Goal: Check status: Check status

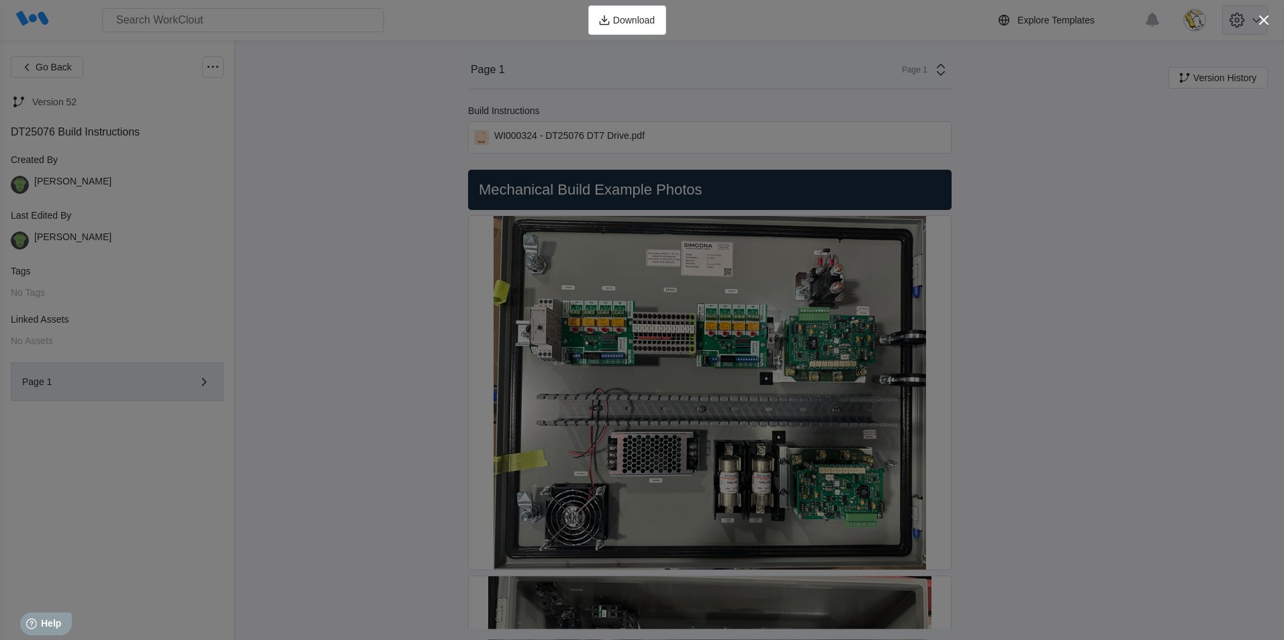
drag, startPoint x: 1265, startPoint y: 17, endPoint x: 1249, endPoint y: 26, distance: 17.7
click at [1265, 18] on icon "button" at bounding box center [1263, 20] width 19 height 19
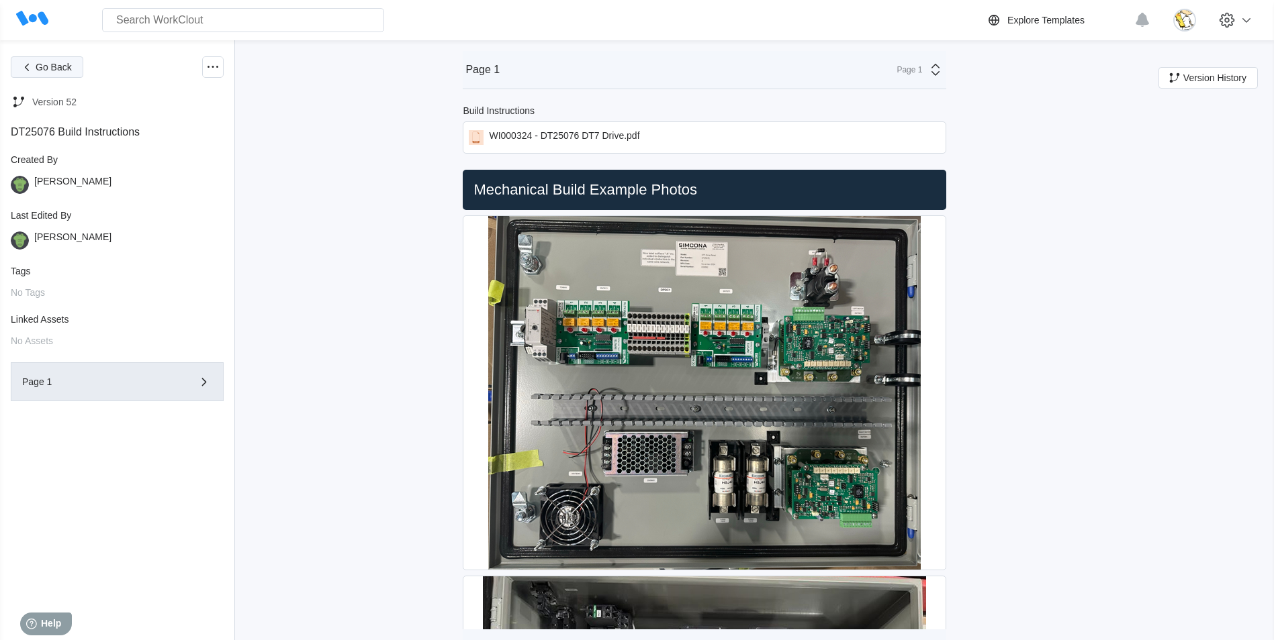
click at [54, 75] on button "Go Back" at bounding box center [47, 66] width 73 height 21
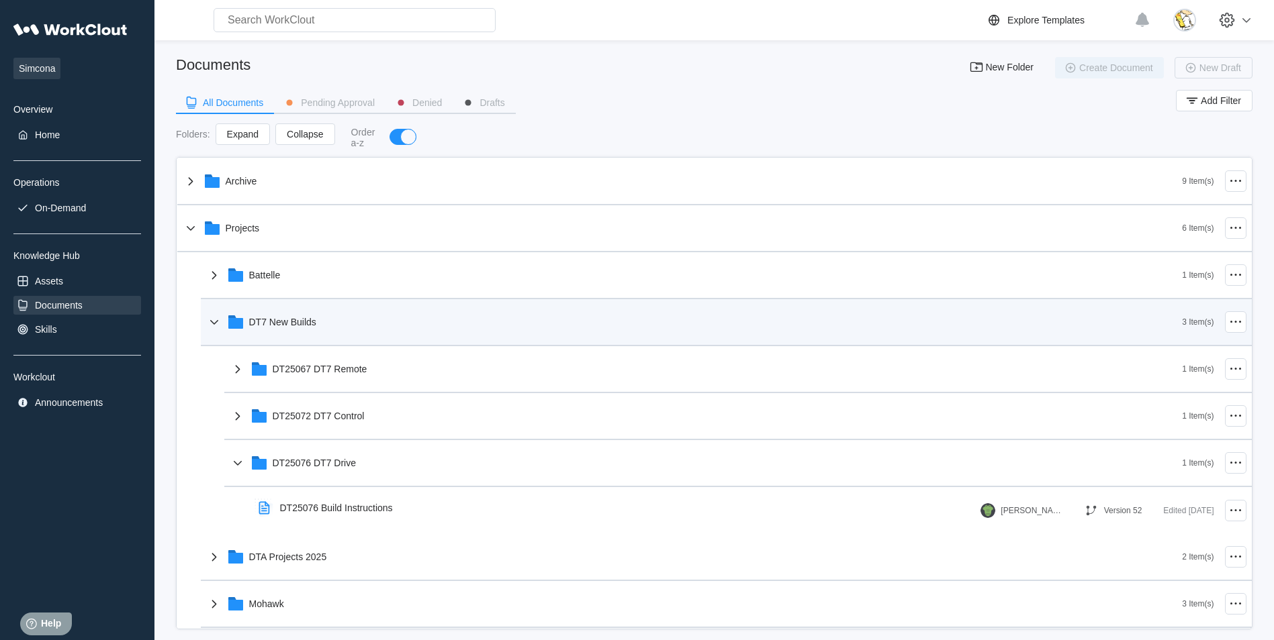
click at [309, 325] on div "DT7 New Builds" at bounding box center [282, 322] width 67 height 11
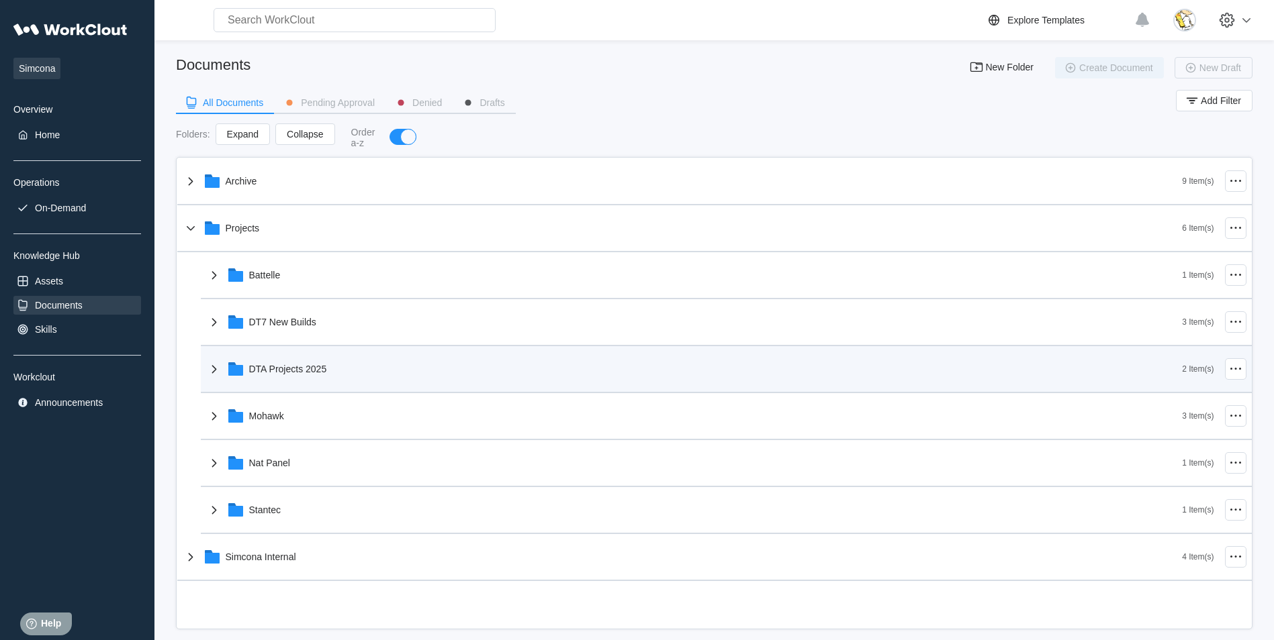
click at [336, 379] on div "DTA Projects 2025" at bounding box center [694, 369] width 976 height 35
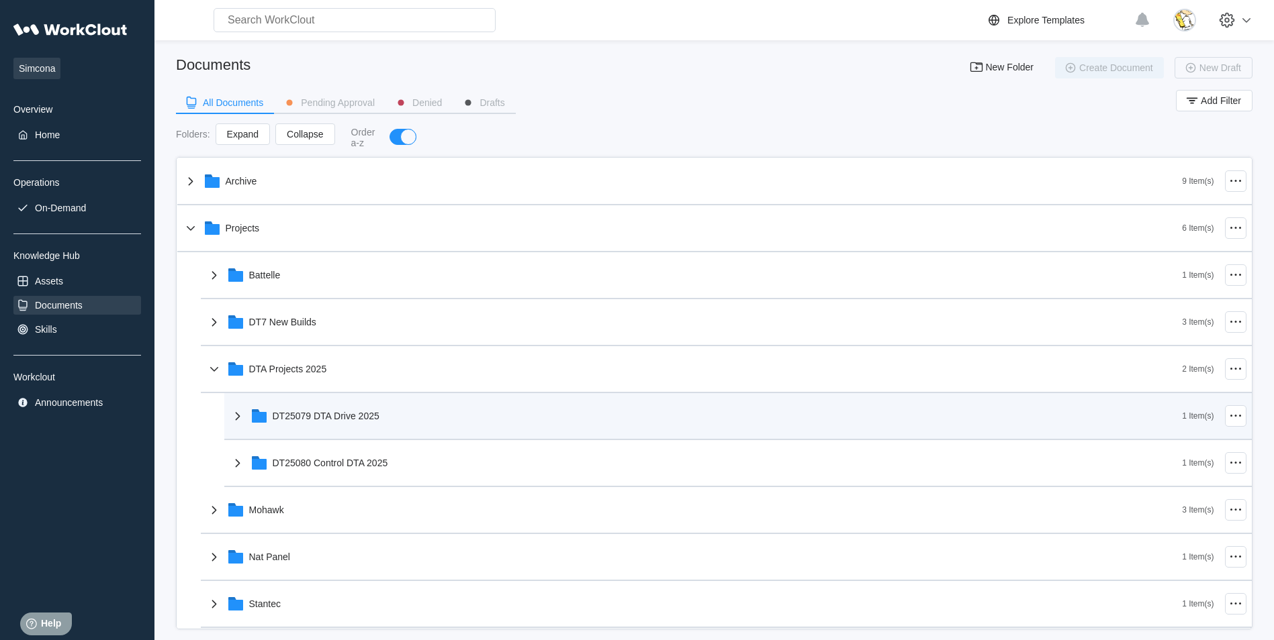
click at [358, 416] on div "DT25079 DTA Drive 2025" at bounding box center [326, 416] width 107 height 11
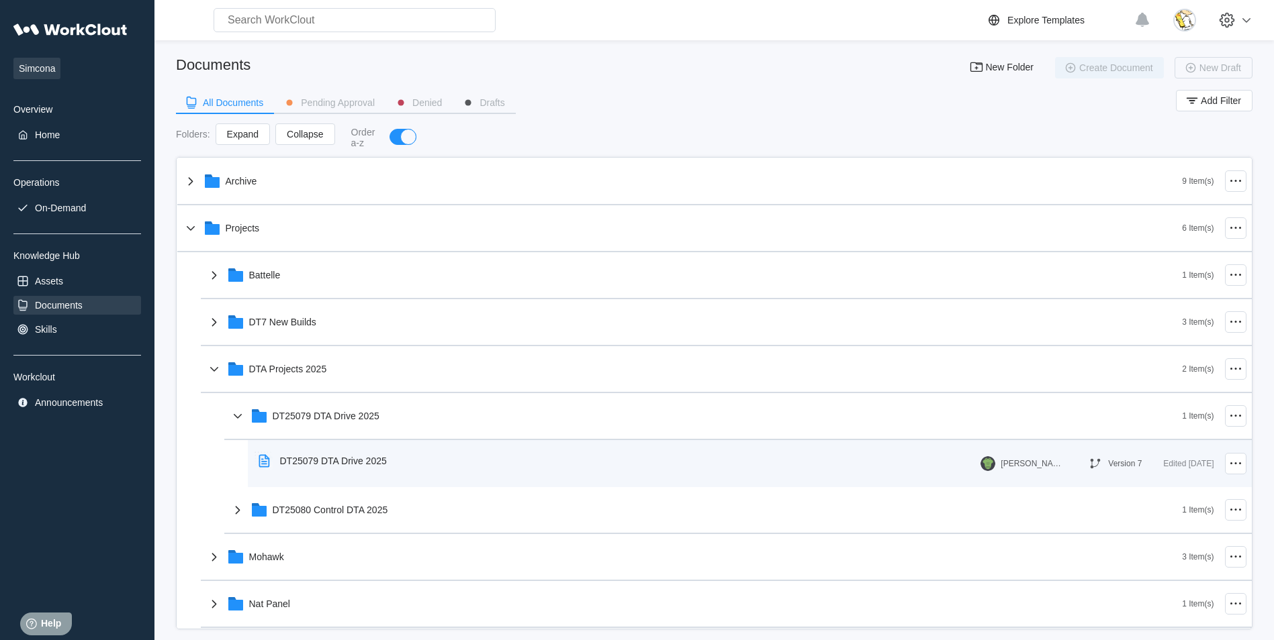
click at [363, 465] on div "DT25079 DTA Drive 2025" at bounding box center [333, 461] width 107 height 11
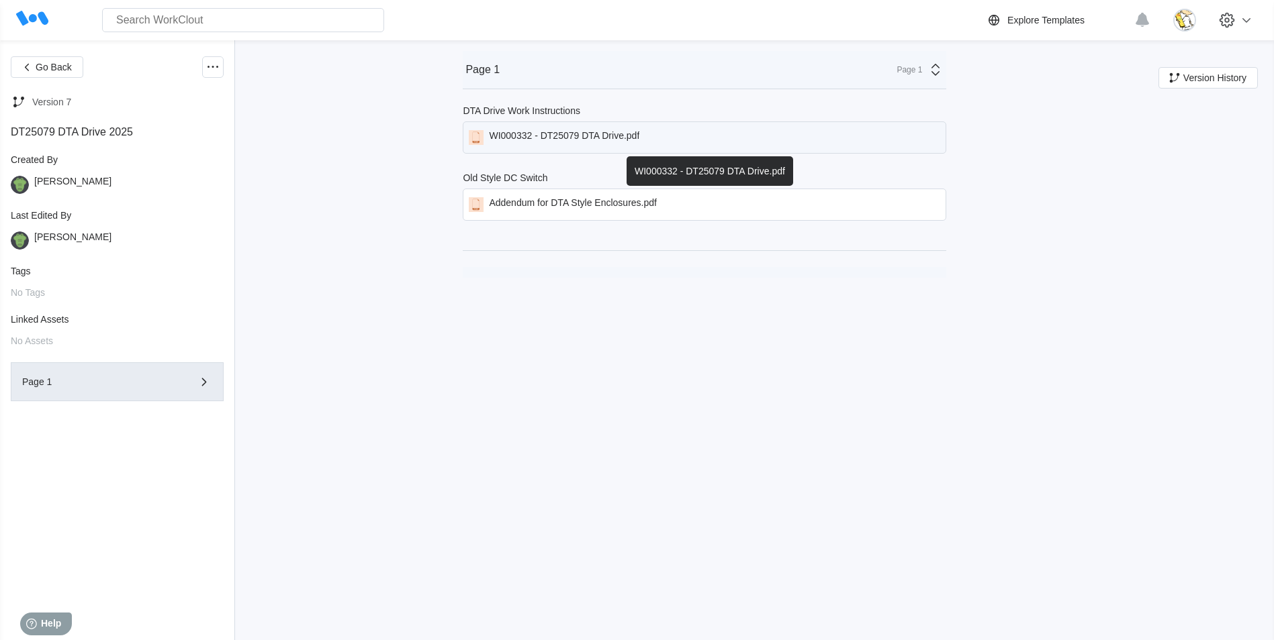
click at [617, 133] on div "WI000332 - DT25079 DTA Drive.pdf" at bounding box center [564, 137] width 150 height 15
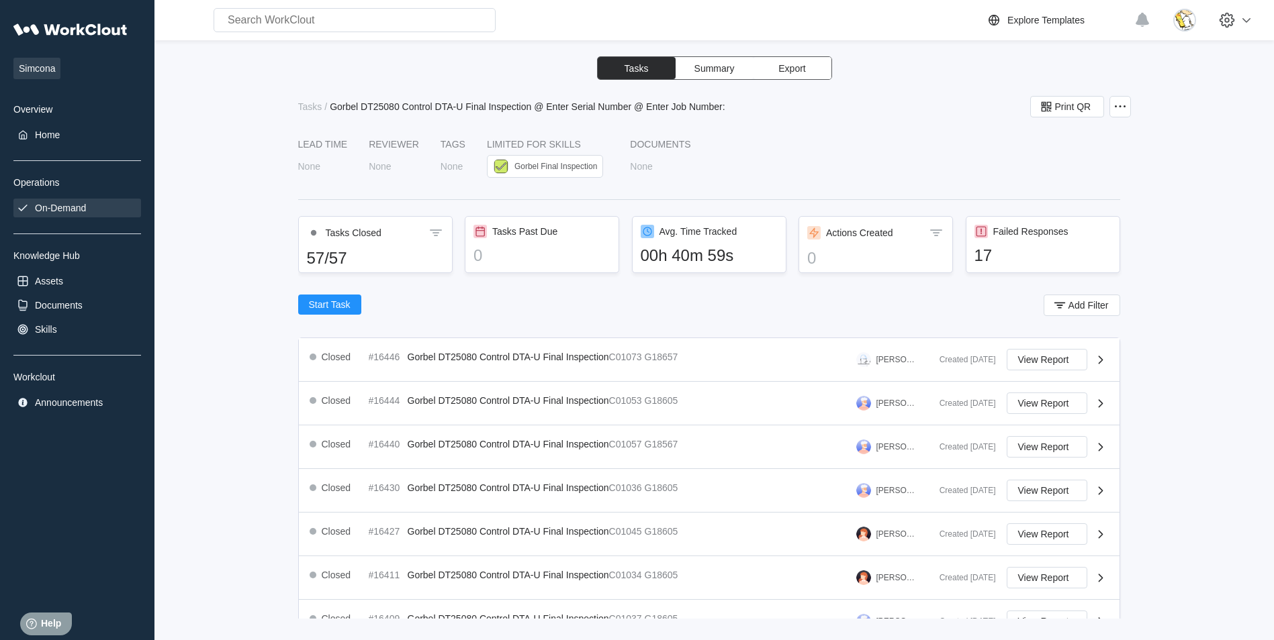
click at [83, 201] on div "On-Demand" at bounding box center [77, 208] width 128 height 19
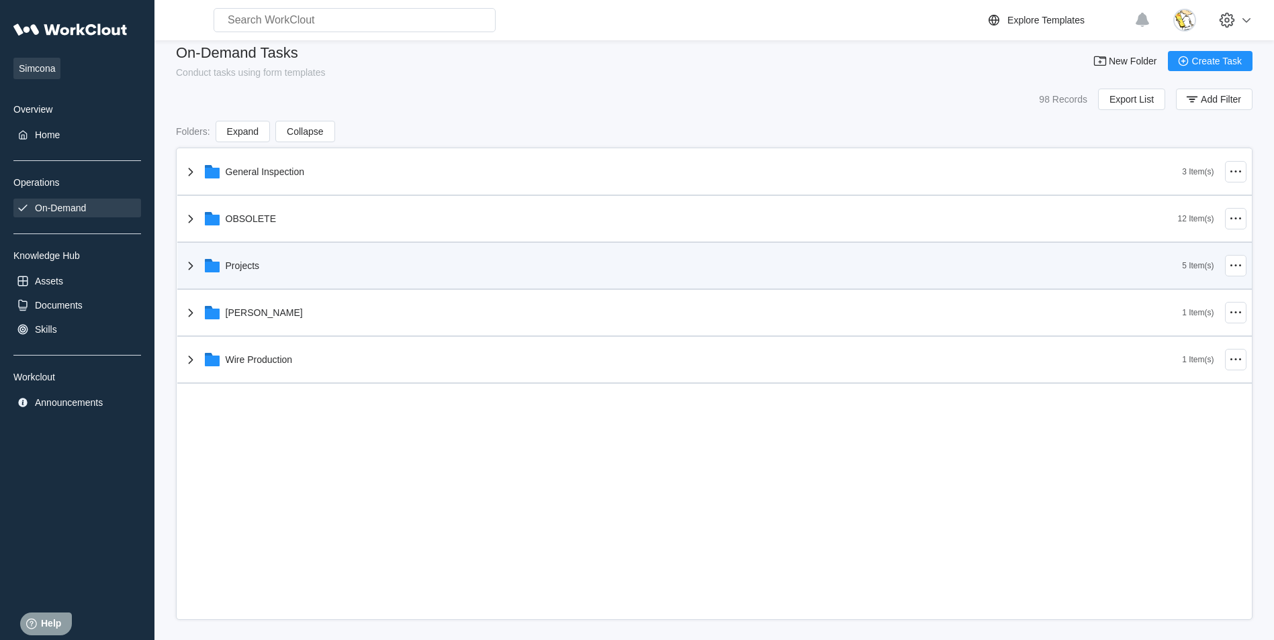
scroll to position [19, 0]
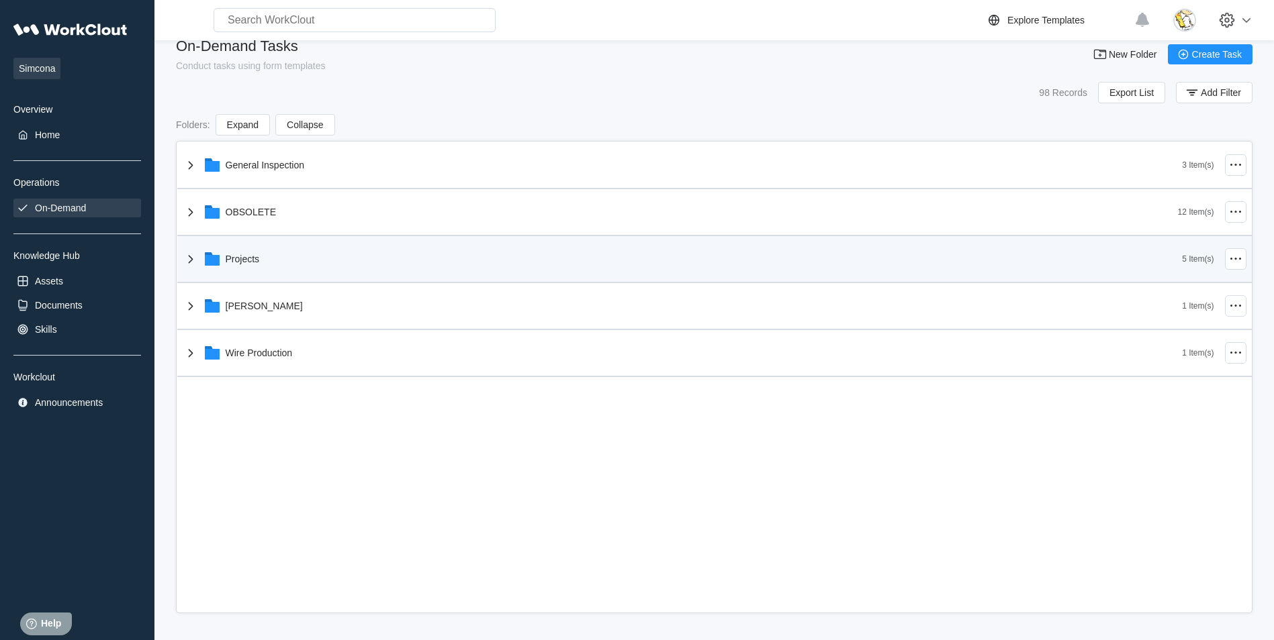
drag, startPoint x: 348, startPoint y: 268, endPoint x: 356, endPoint y: 268, distance: 7.4
click at [349, 268] on div "Projects" at bounding box center [683, 259] width 1000 height 35
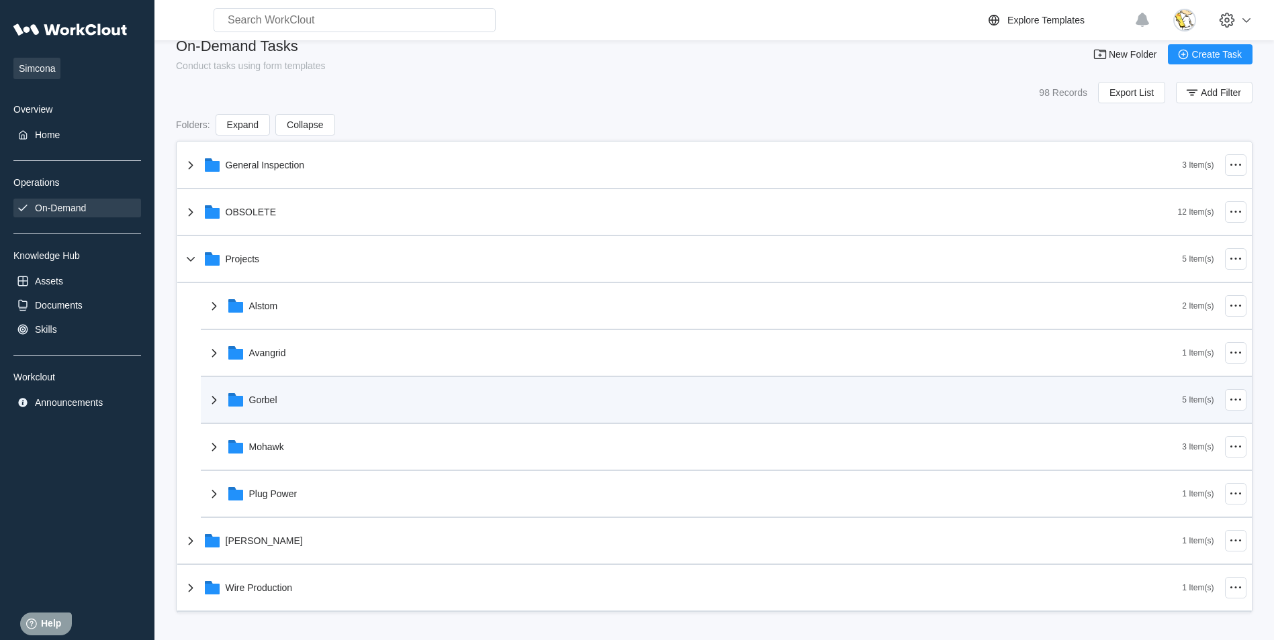
drag, startPoint x: 277, startPoint y: 412, endPoint x: 289, endPoint y: 412, distance: 12.8
click at [277, 412] on div "Gorbel" at bounding box center [694, 400] width 976 height 35
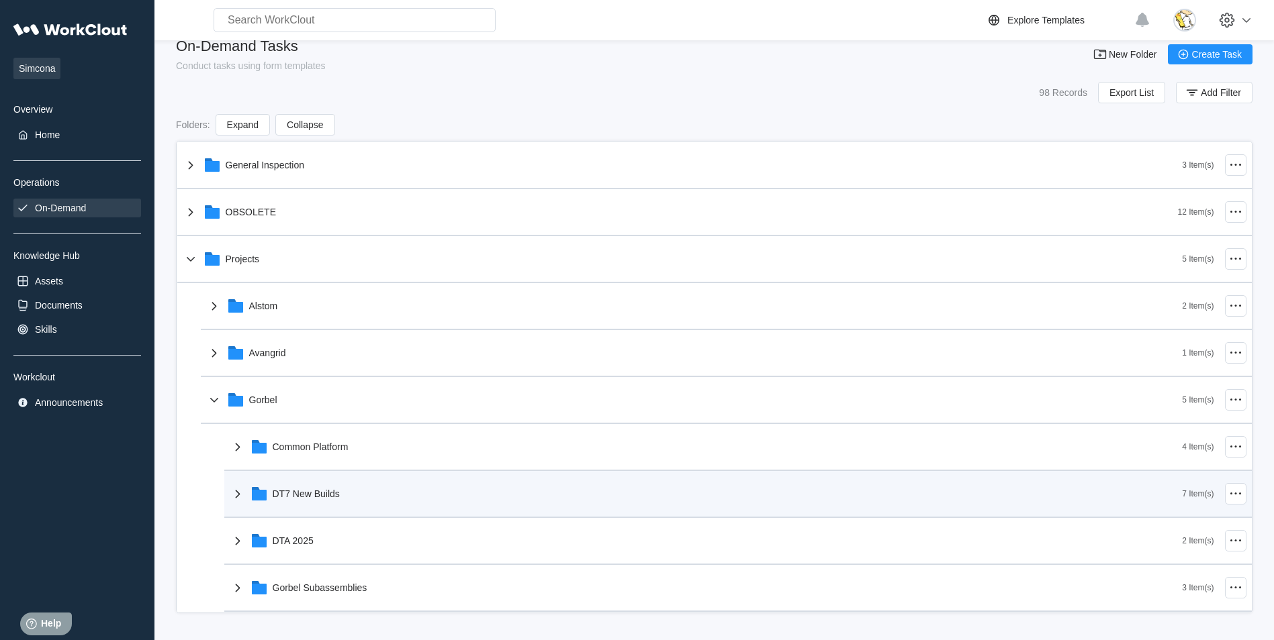
click at [338, 496] on div "DT7 New Builds" at bounding box center [306, 494] width 67 height 11
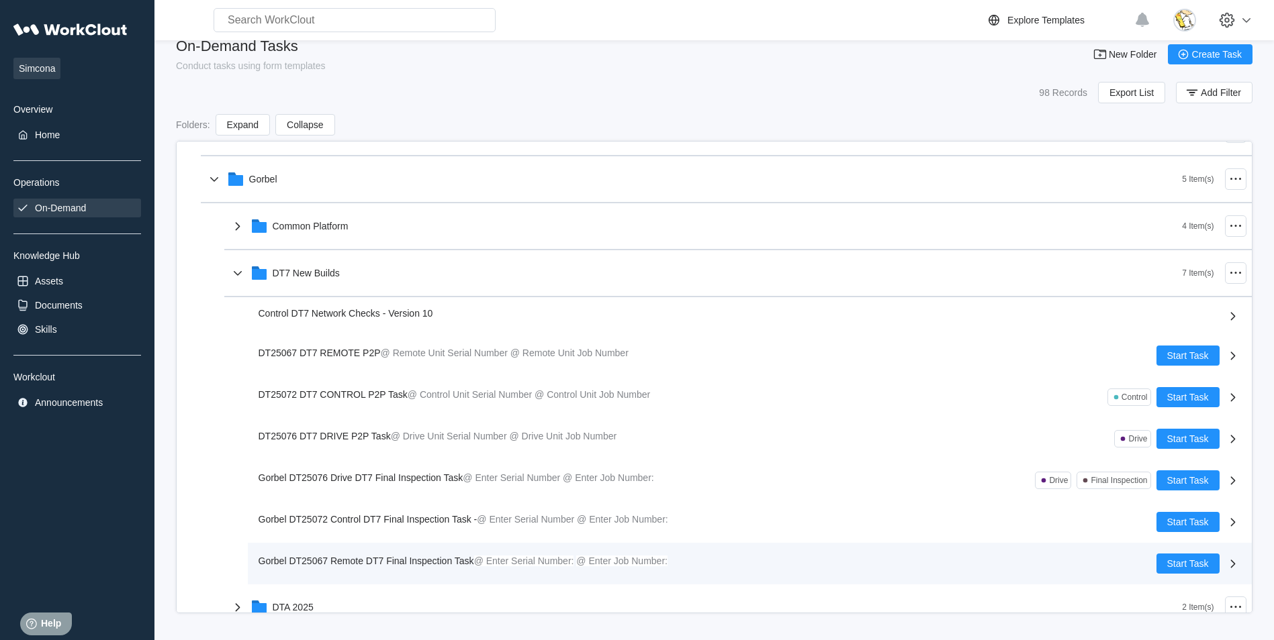
scroll to position [269, 0]
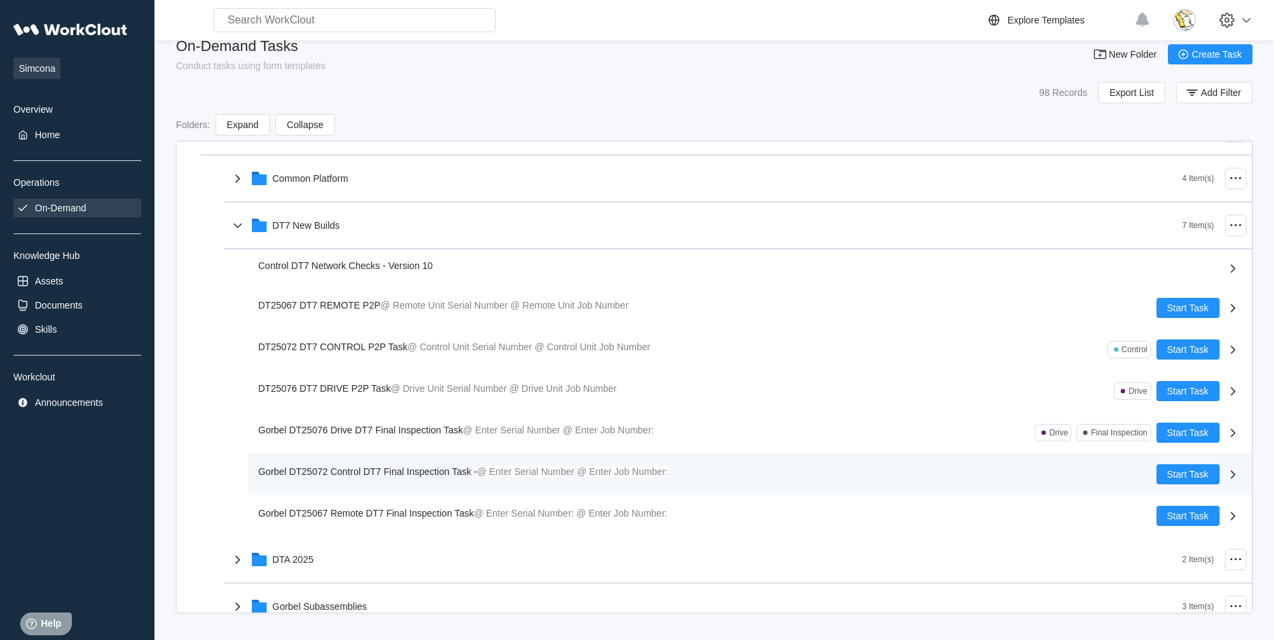
click at [422, 470] on span "Gorbel DT25072 Control DT7 Final Inspection Task -" at bounding box center [367, 472] width 219 height 11
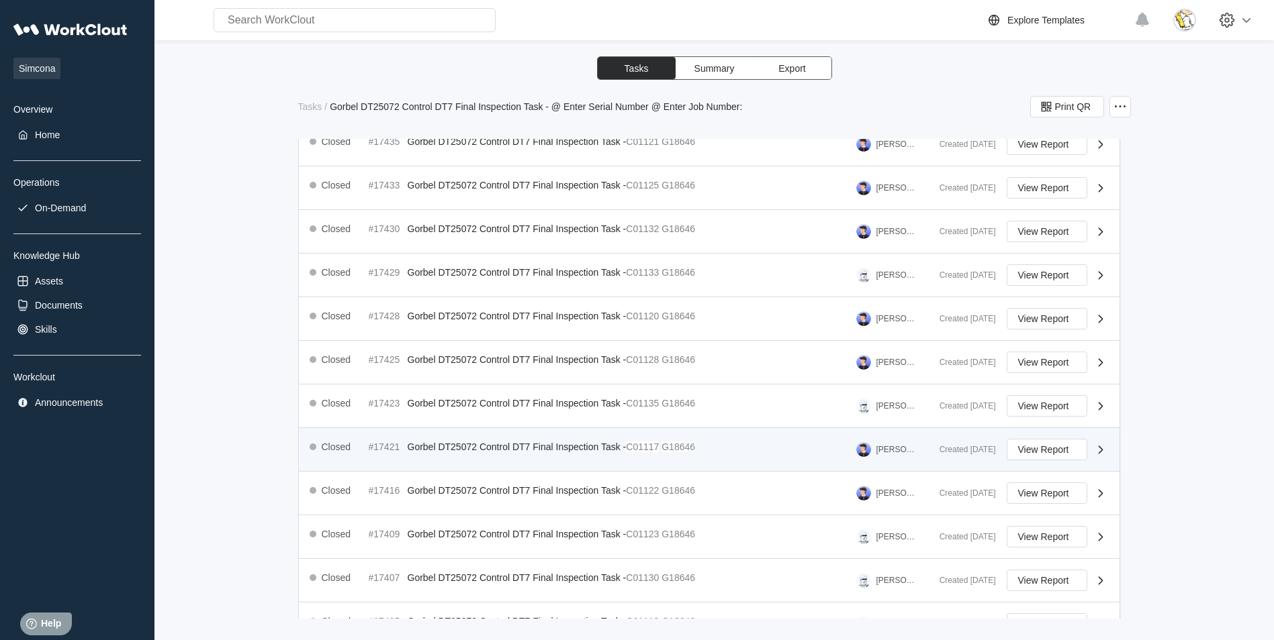
scroll to position [422, 0]
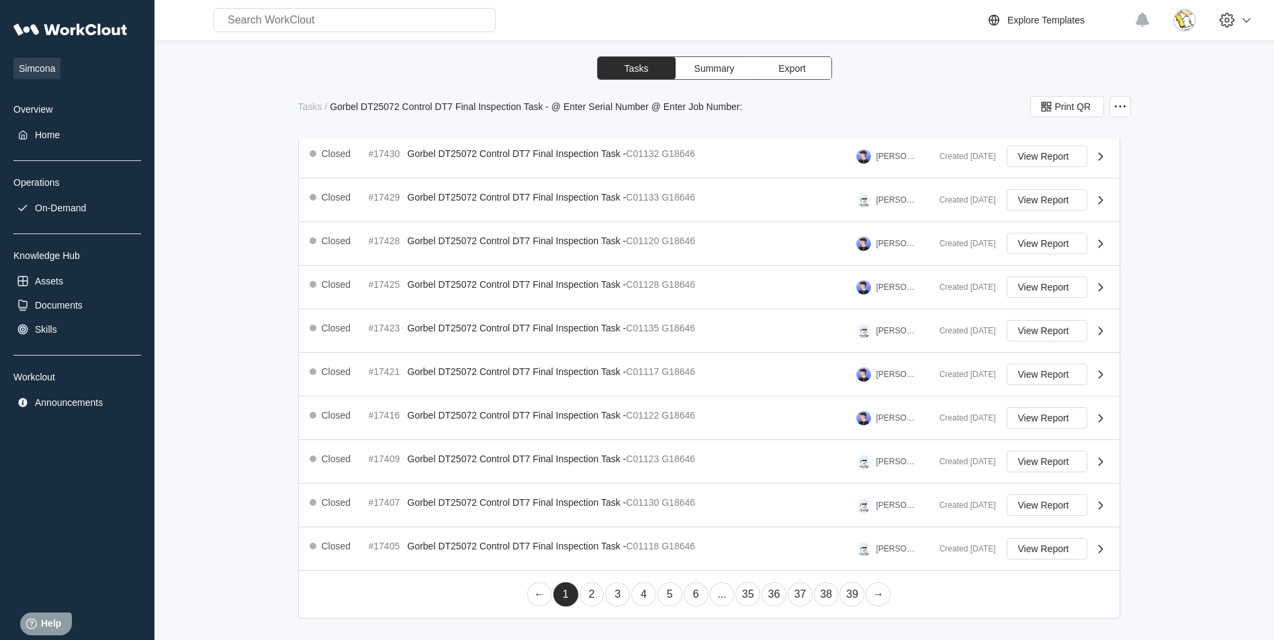
click at [743, 593] on link "35" at bounding box center [747, 595] width 25 height 24
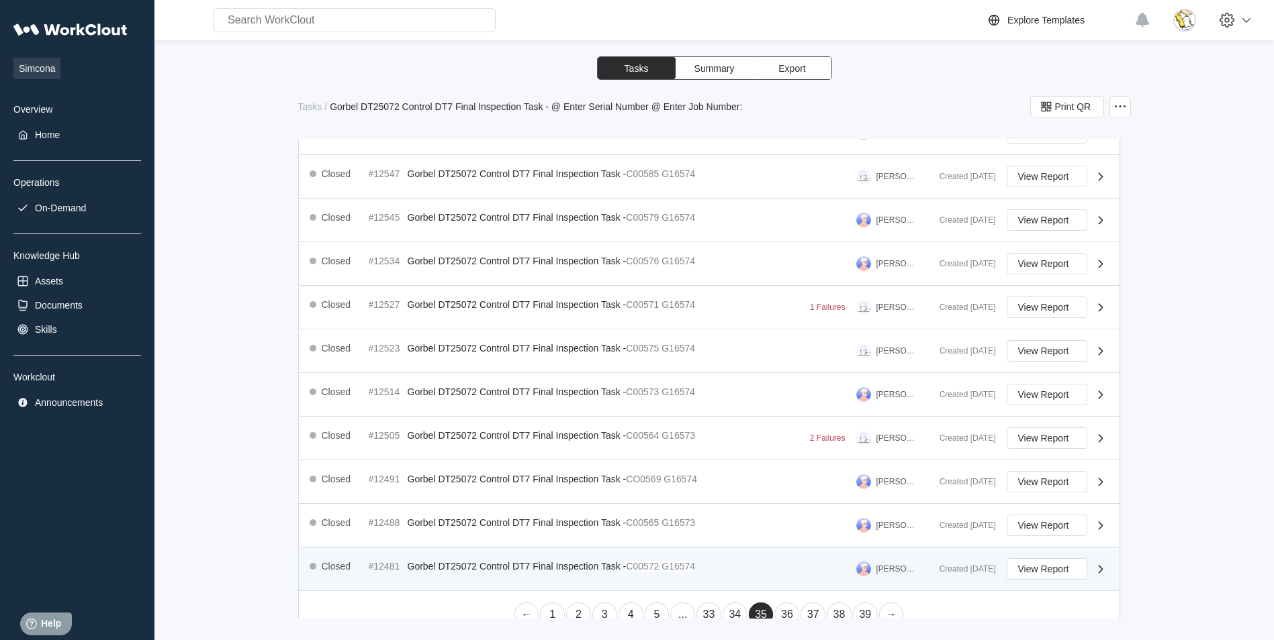
scroll to position [403, 0]
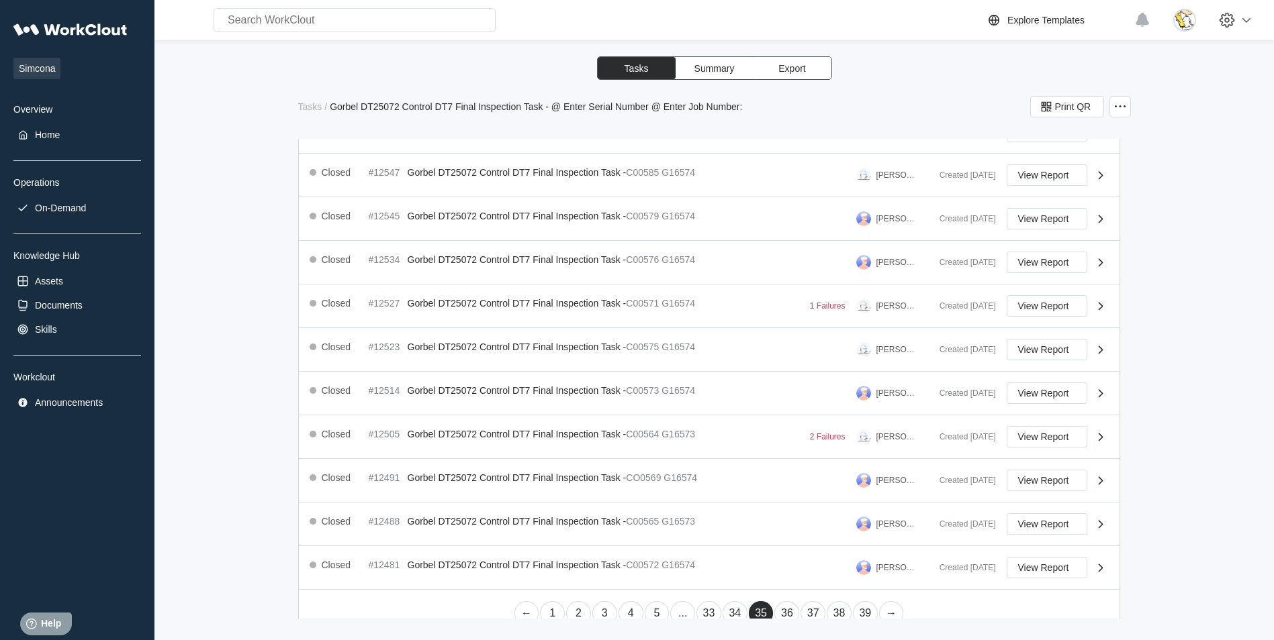
click at [705, 609] on link "33" at bounding box center [708, 614] width 25 height 24
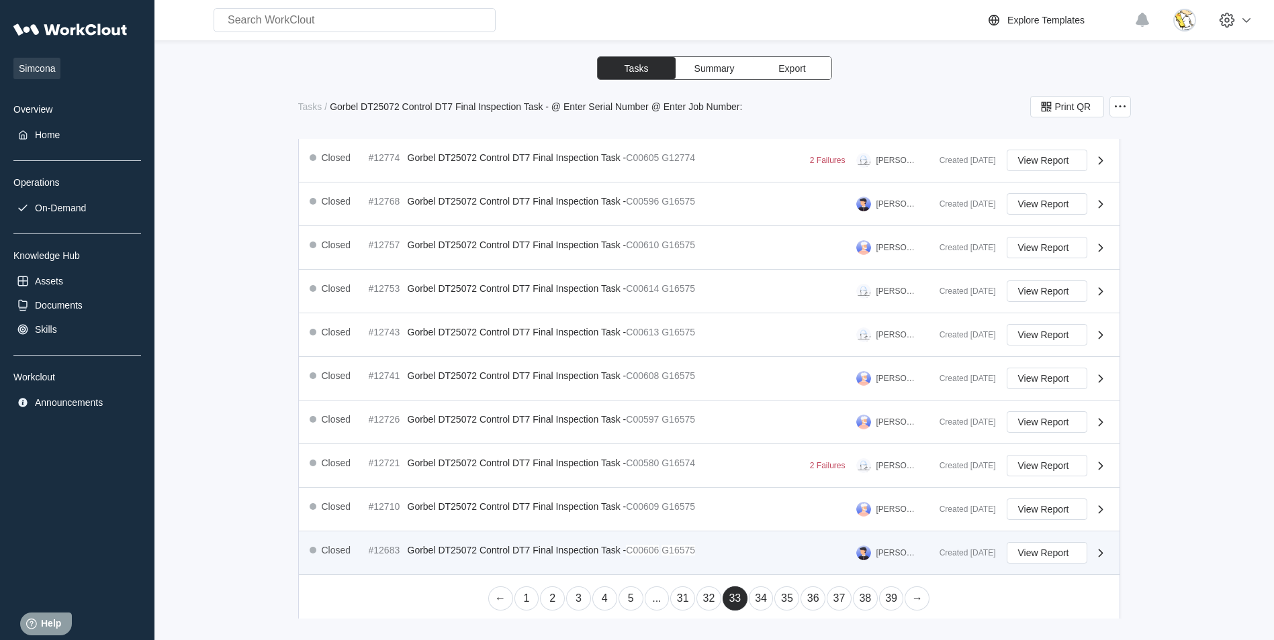
scroll to position [422, 0]
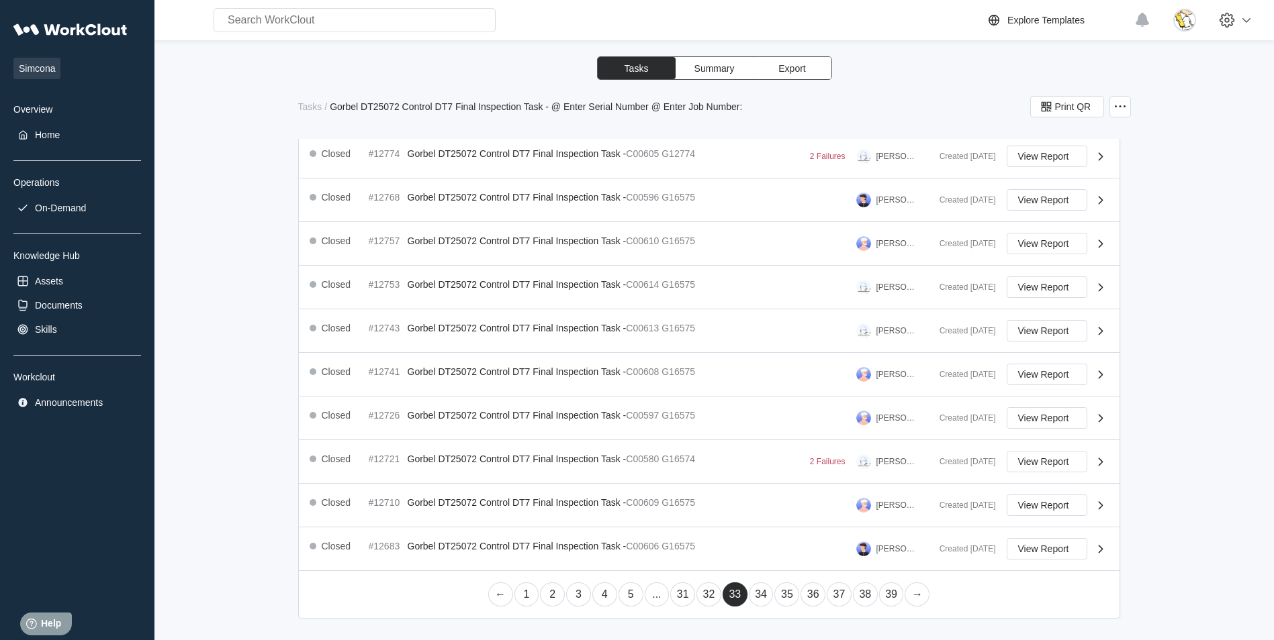
click at [675, 595] on link "31" at bounding box center [682, 595] width 25 height 24
click at [655, 595] on link "29" at bounding box center [657, 595] width 25 height 24
click at [651, 597] on link "27" at bounding box center [657, 595] width 25 height 24
click at [651, 600] on link "25" at bounding box center [657, 595] width 25 height 24
click at [676, 595] on link "24" at bounding box center [682, 595] width 25 height 24
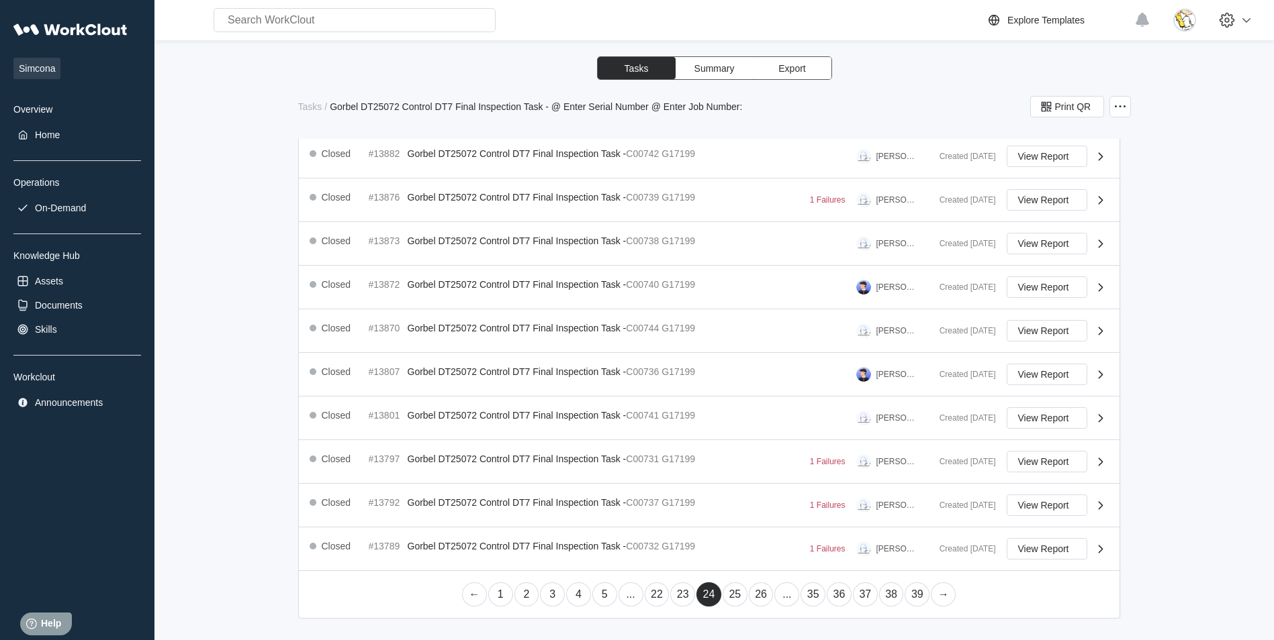
click at [679, 598] on link "23" at bounding box center [682, 595] width 25 height 24
click at [675, 591] on link "22" at bounding box center [682, 595] width 25 height 24
click at [681, 594] on link "21" at bounding box center [682, 595] width 25 height 24
click at [676, 596] on link "20" at bounding box center [682, 595] width 25 height 24
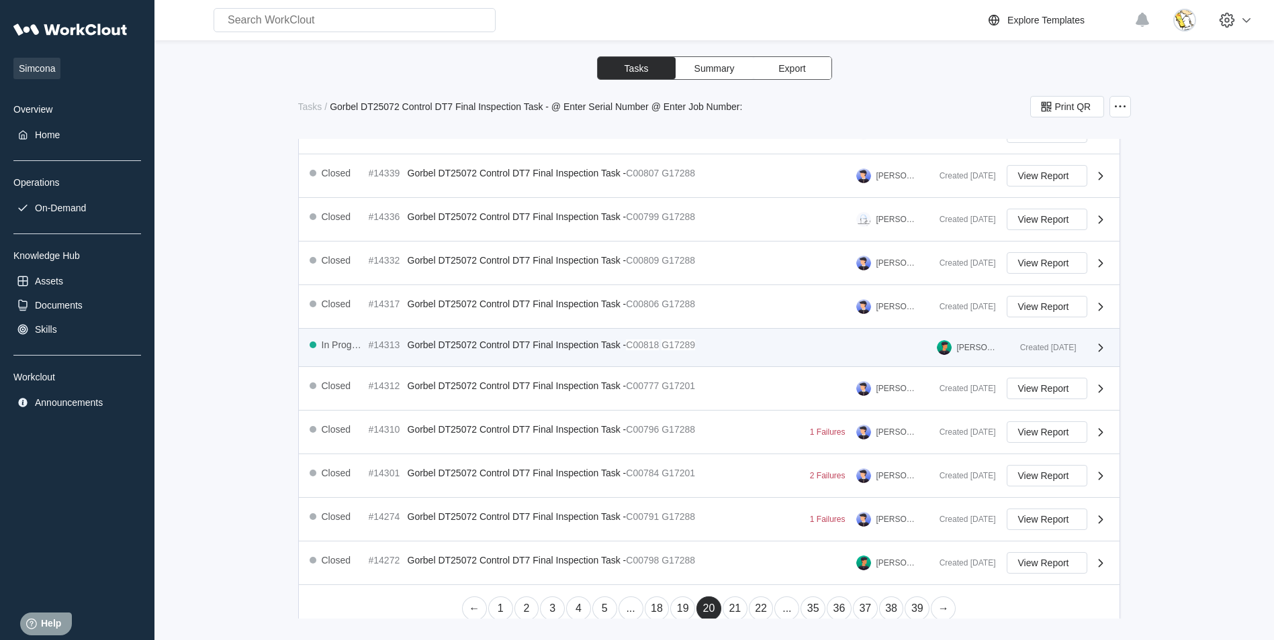
scroll to position [403, 0]
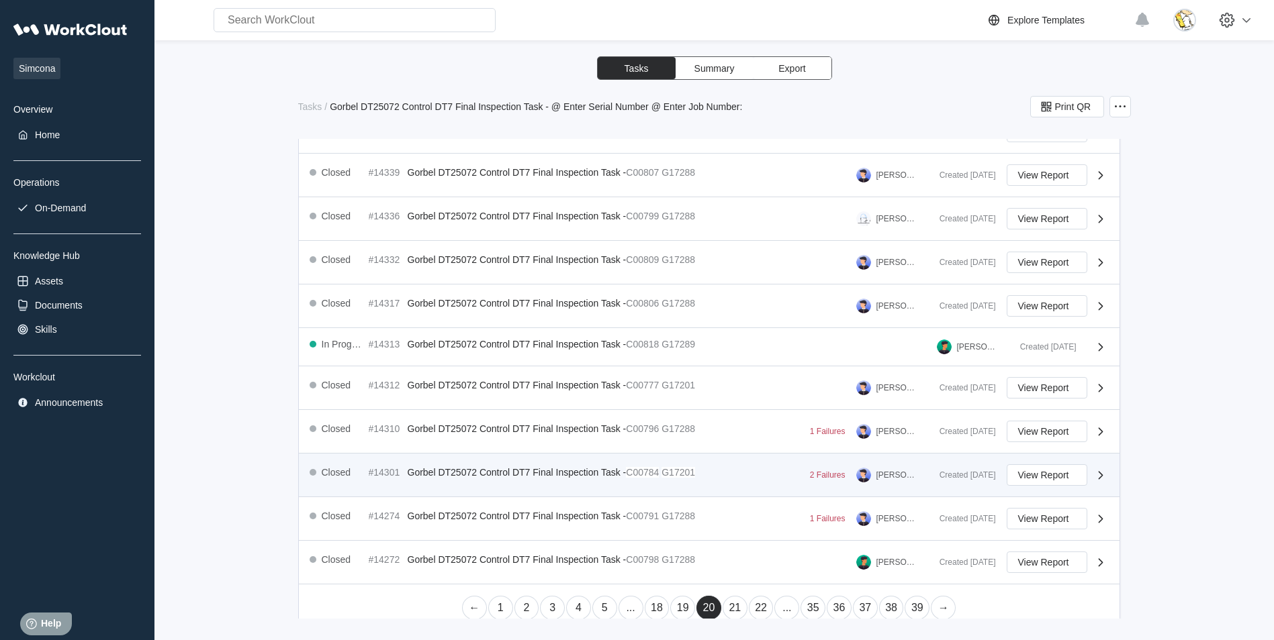
drag, startPoint x: 677, startPoint y: 473, endPoint x: 668, endPoint y: 473, distance: 8.8
click at [677, 473] on mark "G17201" at bounding box center [678, 472] width 34 height 11
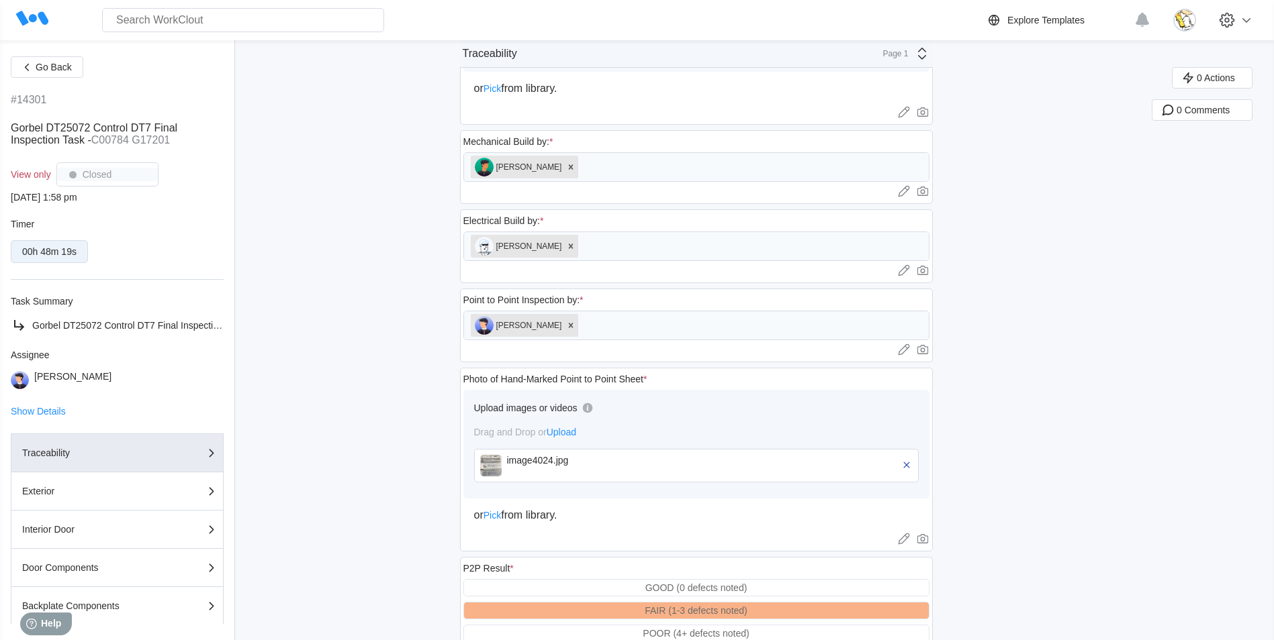
scroll to position [738, 0]
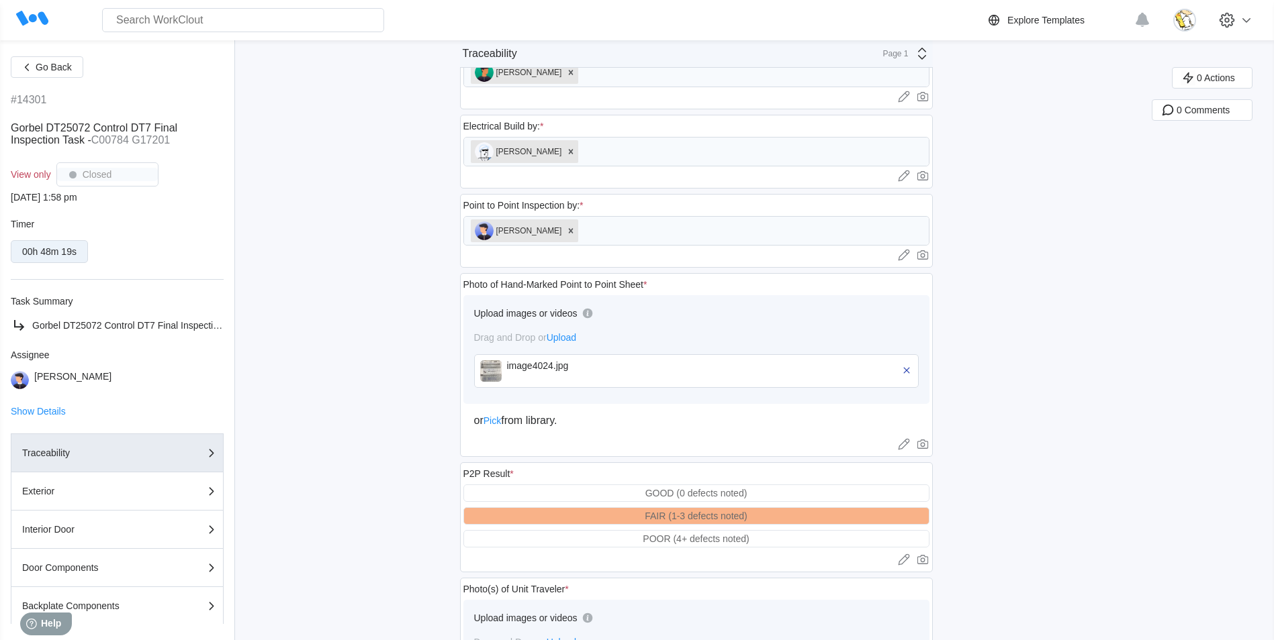
click at [577, 367] on div "image4024.jpg" at bounding box center [584, 366] width 154 height 11
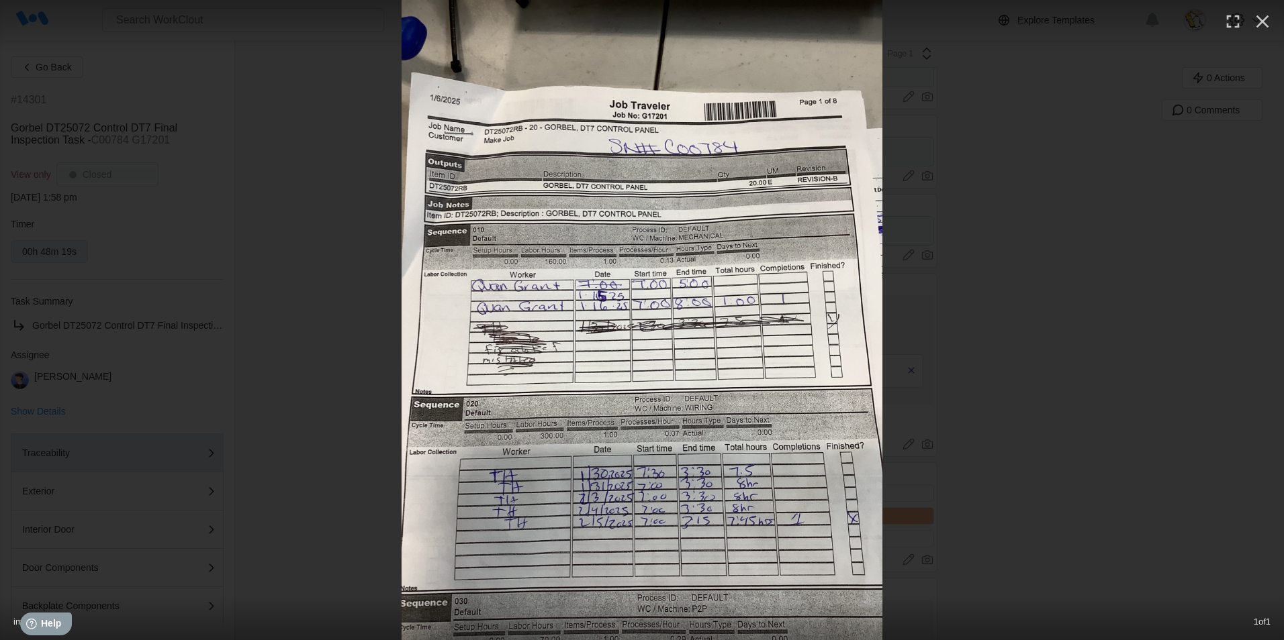
drag, startPoint x: 1268, startPoint y: 21, endPoint x: 1114, endPoint y: 210, distance: 243.4
click at [1267, 21] on icon "button" at bounding box center [1261, 21] width 21 height 21
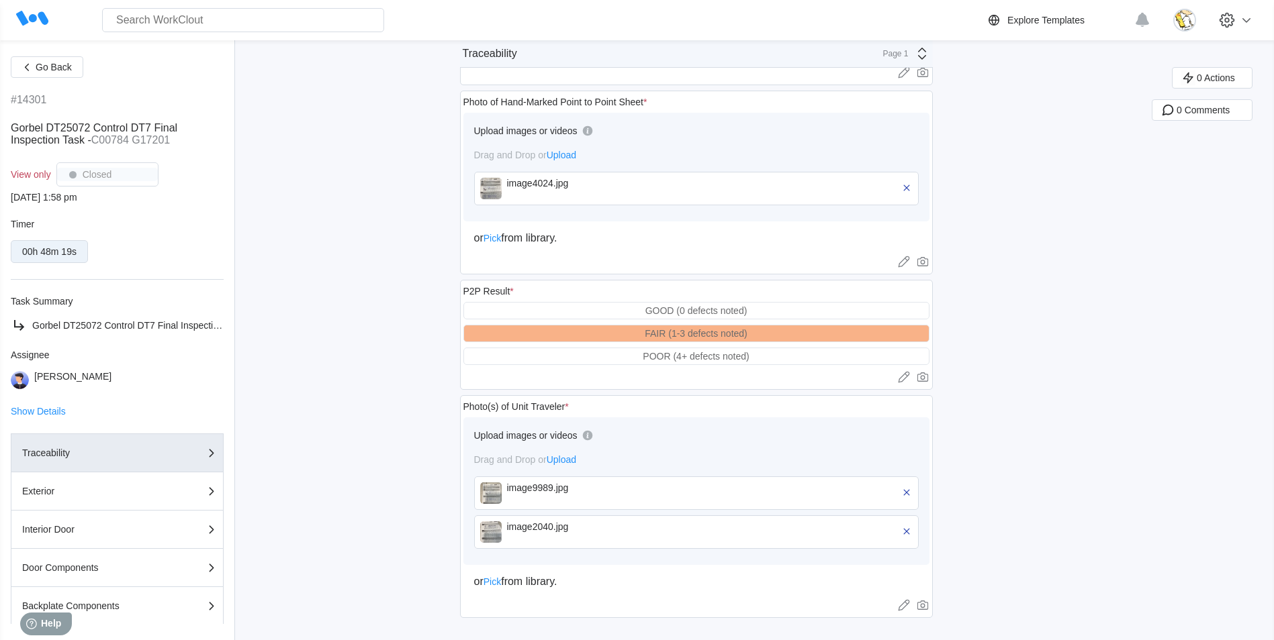
scroll to position [923, 0]
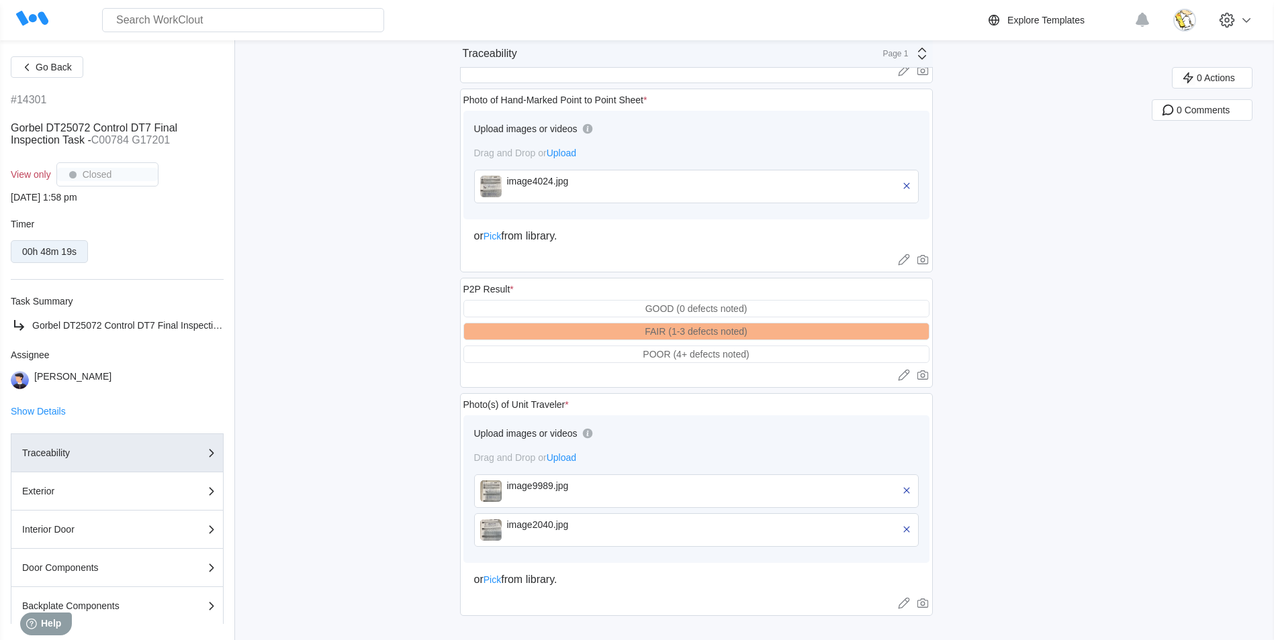
click at [579, 484] on div "image9989.jpg" at bounding box center [584, 486] width 154 height 11
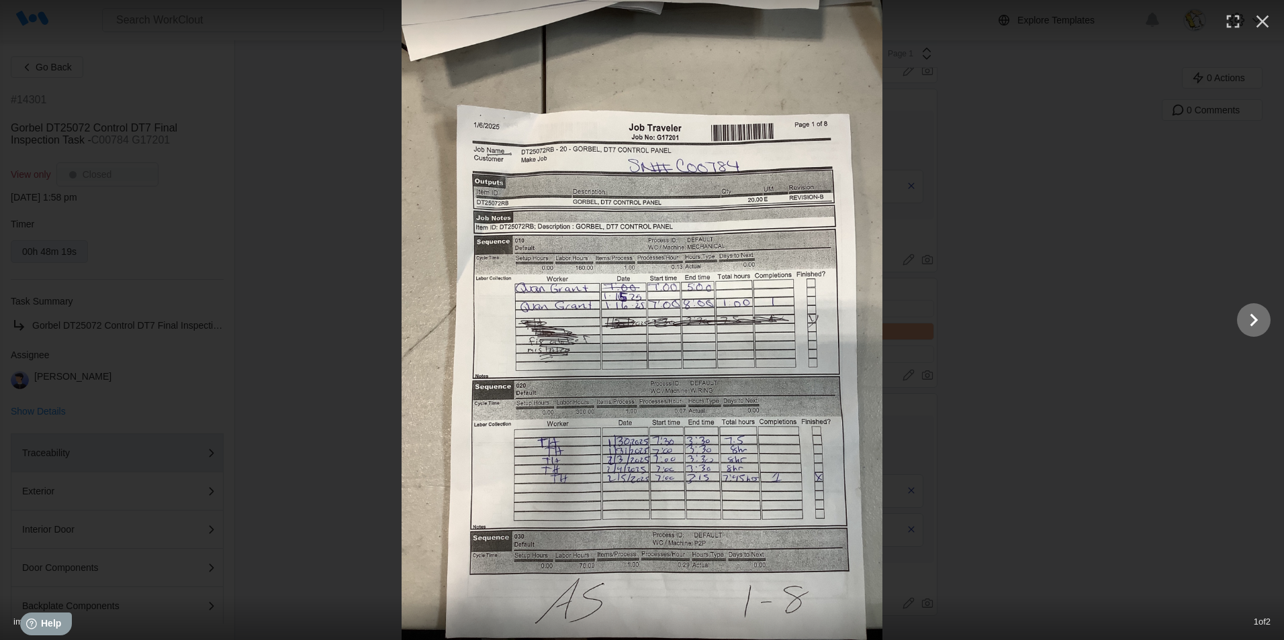
click at [1264, 323] on icon "Show slide 2 of 2" at bounding box center [1254, 320] width 26 height 32
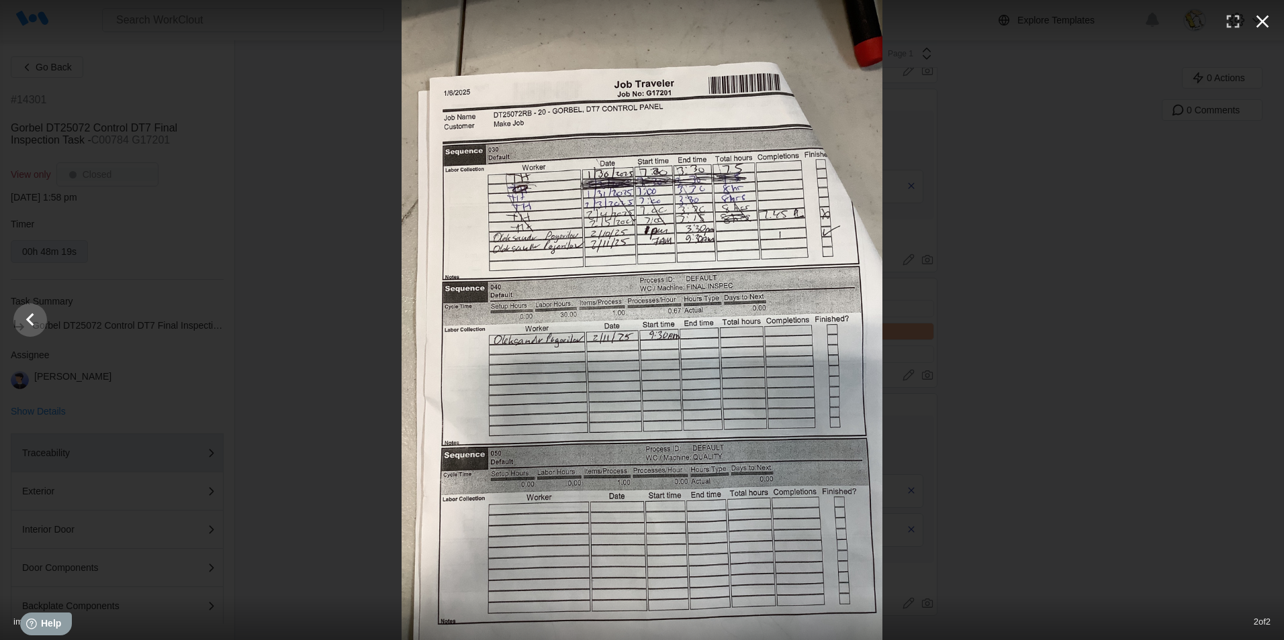
click at [1257, 21] on icon "button" at bounding box center [1261, 21] width 21 height 21
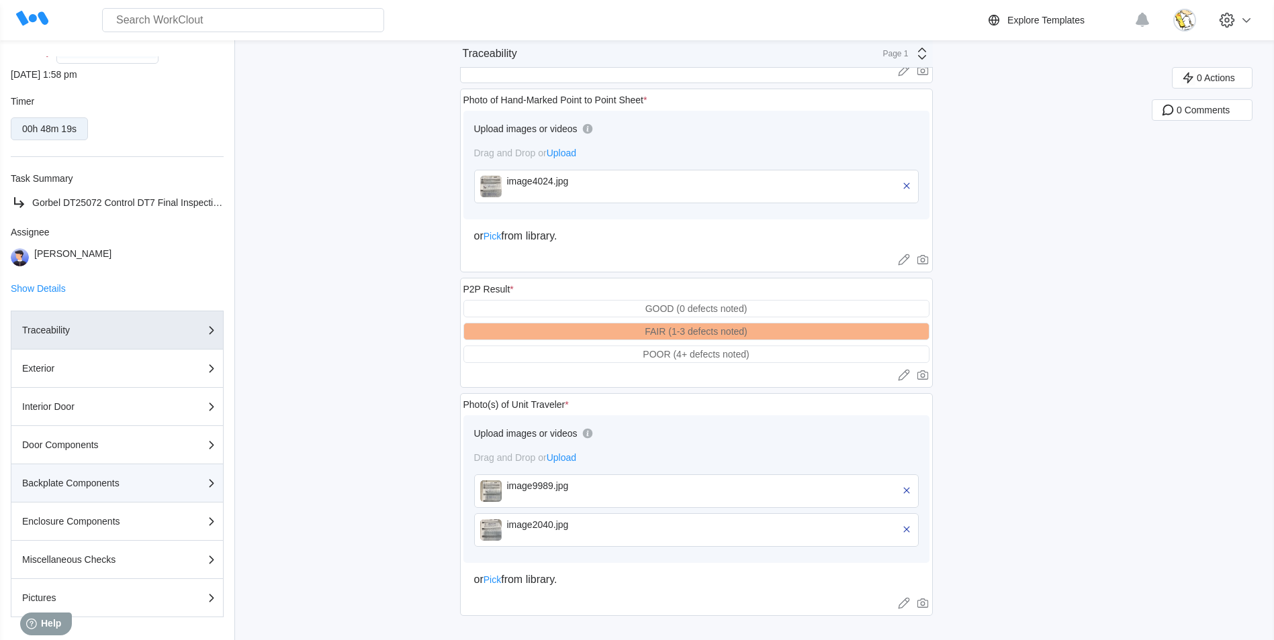
scroll to position [134, 0]
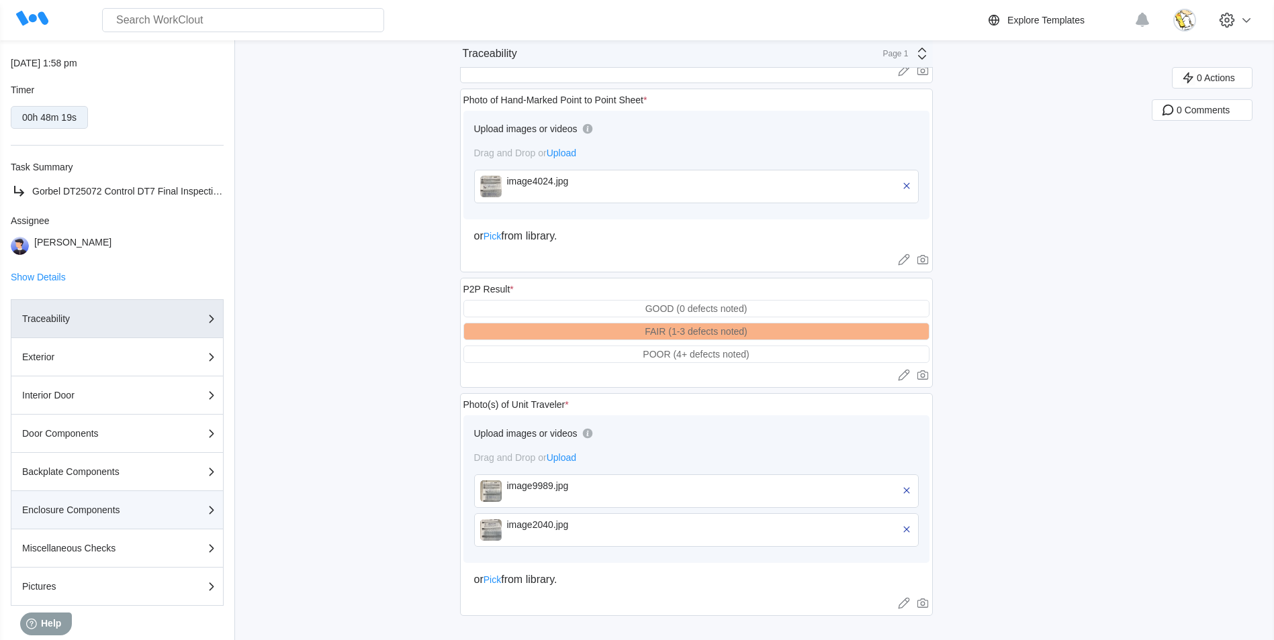
click at [97, 508] on div "Enclosure Components" at bounding box center [89, 510] width 134 height 9
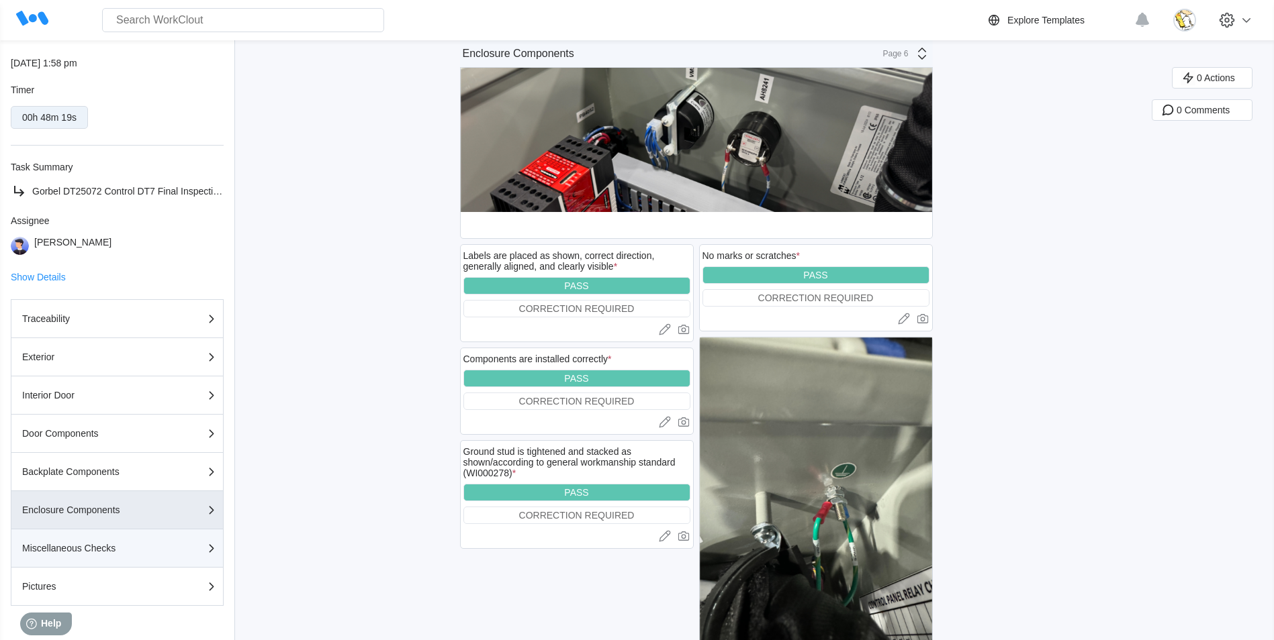
scroll to position [738, 0]
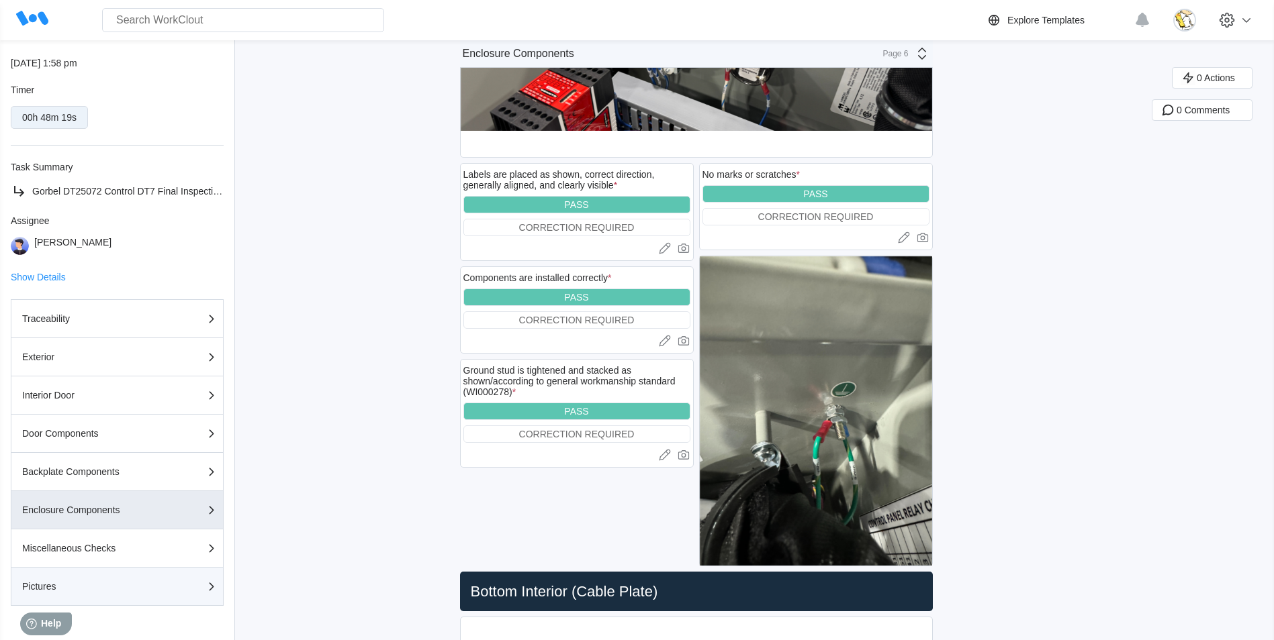
click at [115, 578] on button "Pictures" at bounding box center [117, 587] width 213 height 38
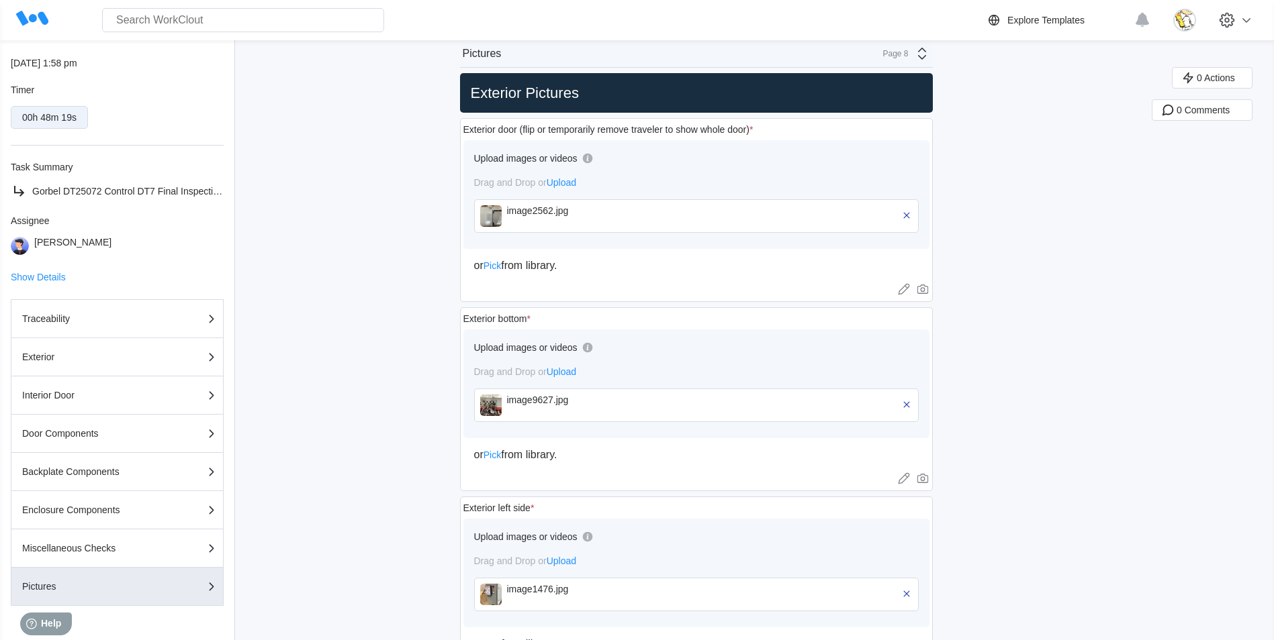
scroll to position [940, 0]
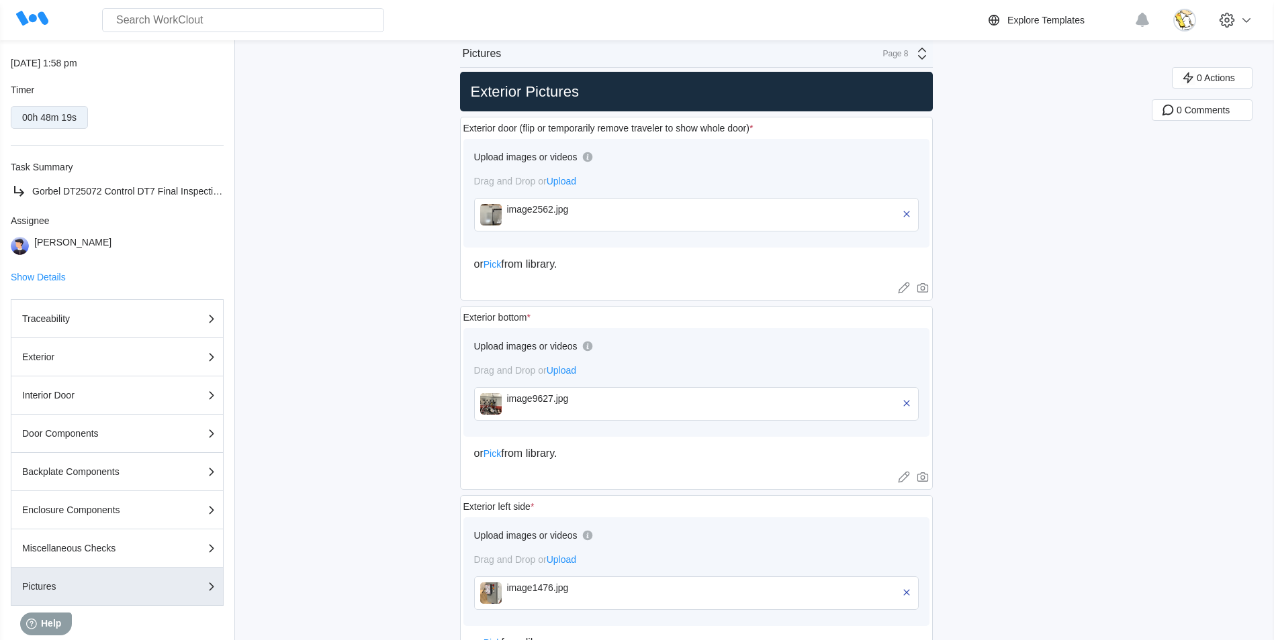
click at [543, 409] on div "image9627.jpg" at bounding box center [584, 403] width 154 height 21
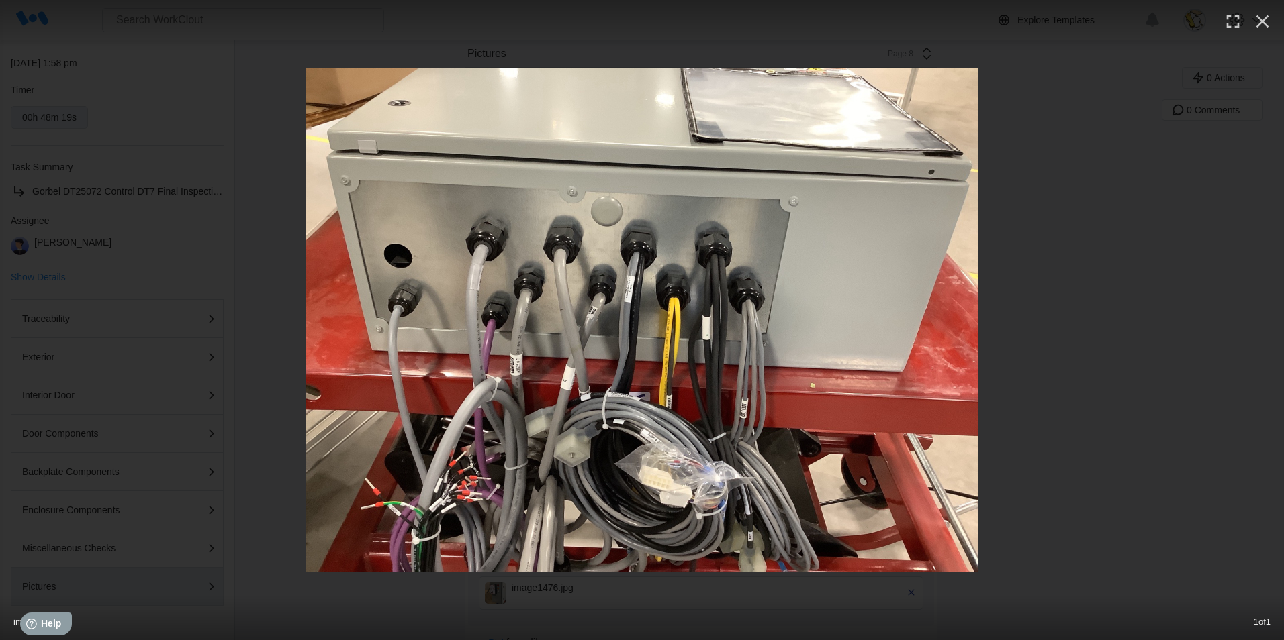
drag, startPoint x: 1268, startPoint y: 24, endPoint x: 1189, endPoint y: 75, distance: 93.9
click at [1265, 25] on icon "button" at bounding box center [1261, 21] width 21 height 21
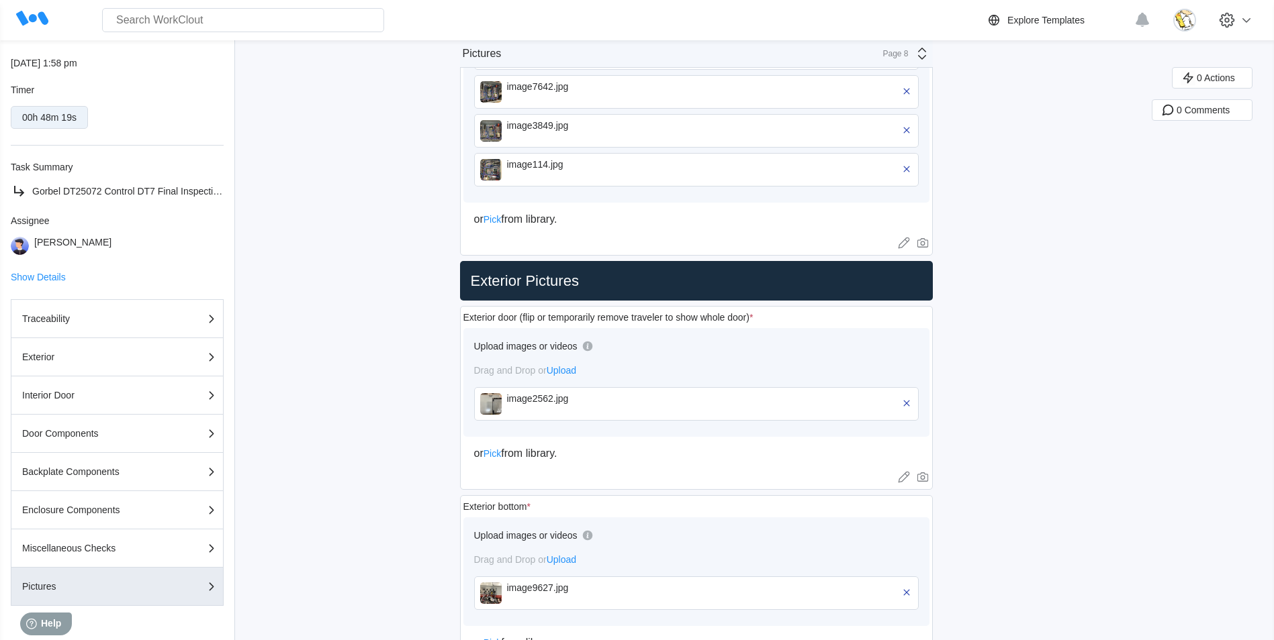
scroll to position [537, 0]
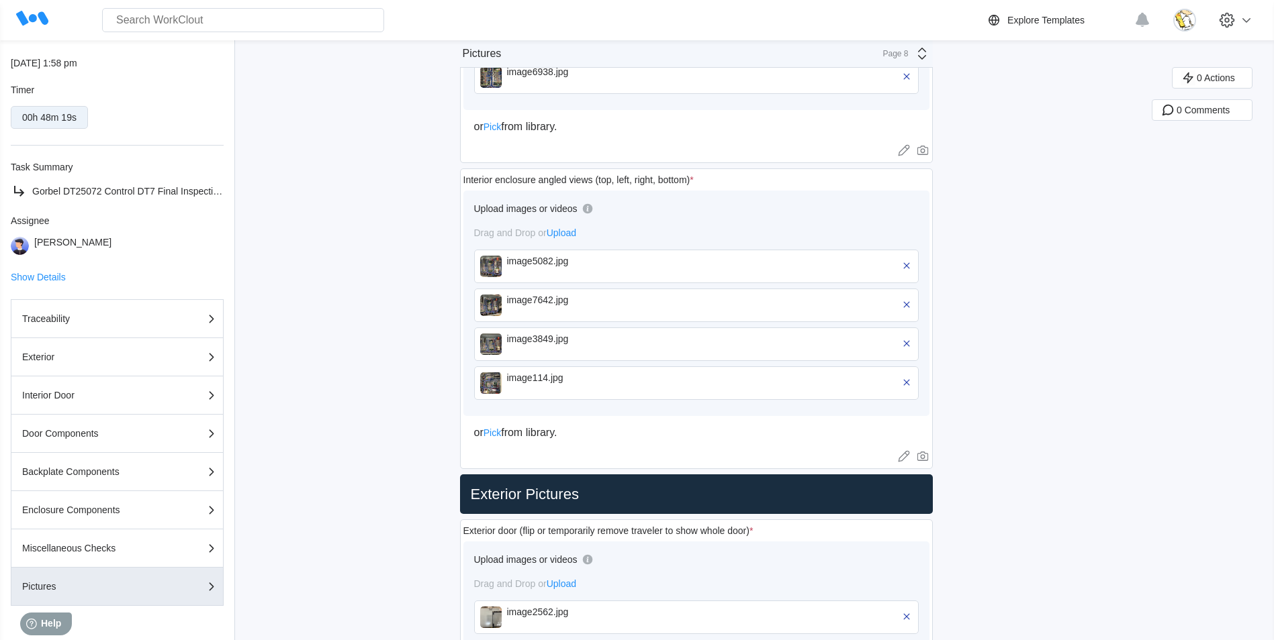
click at [548, 265] on div "image5082.jpg" at bounding box center [584, 261] width 154 height 11
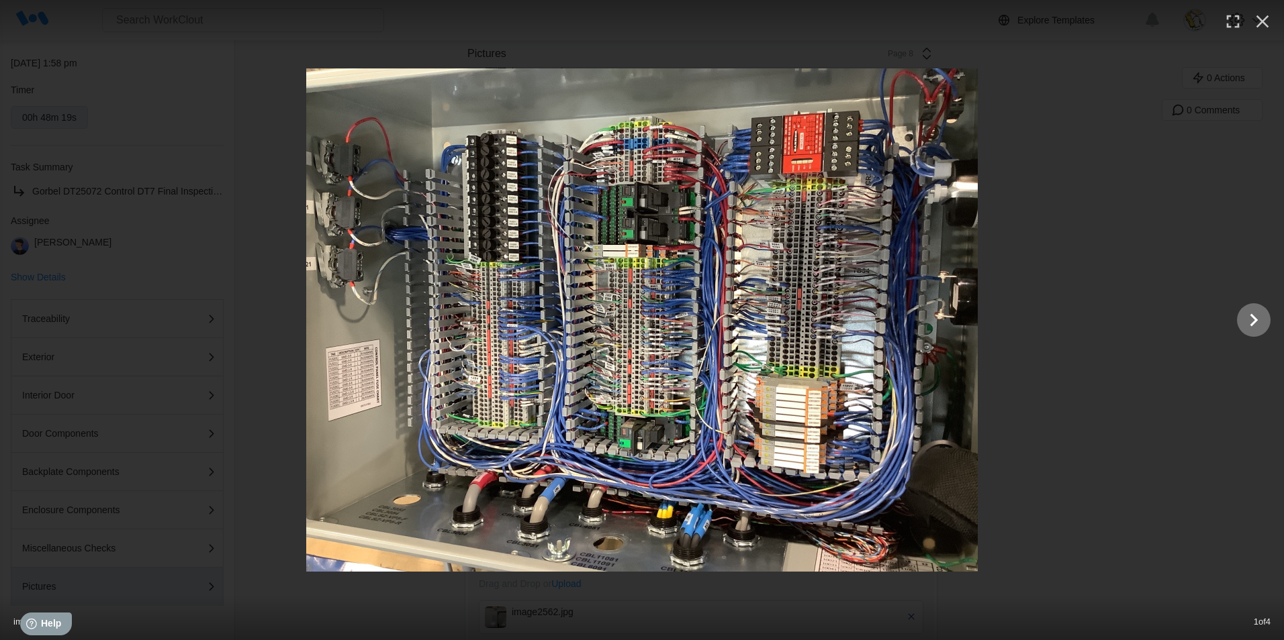
click at [1254, 318] on icon "Show slide 2 of 4" at bounding box center [1254, 320] width 8 height 13
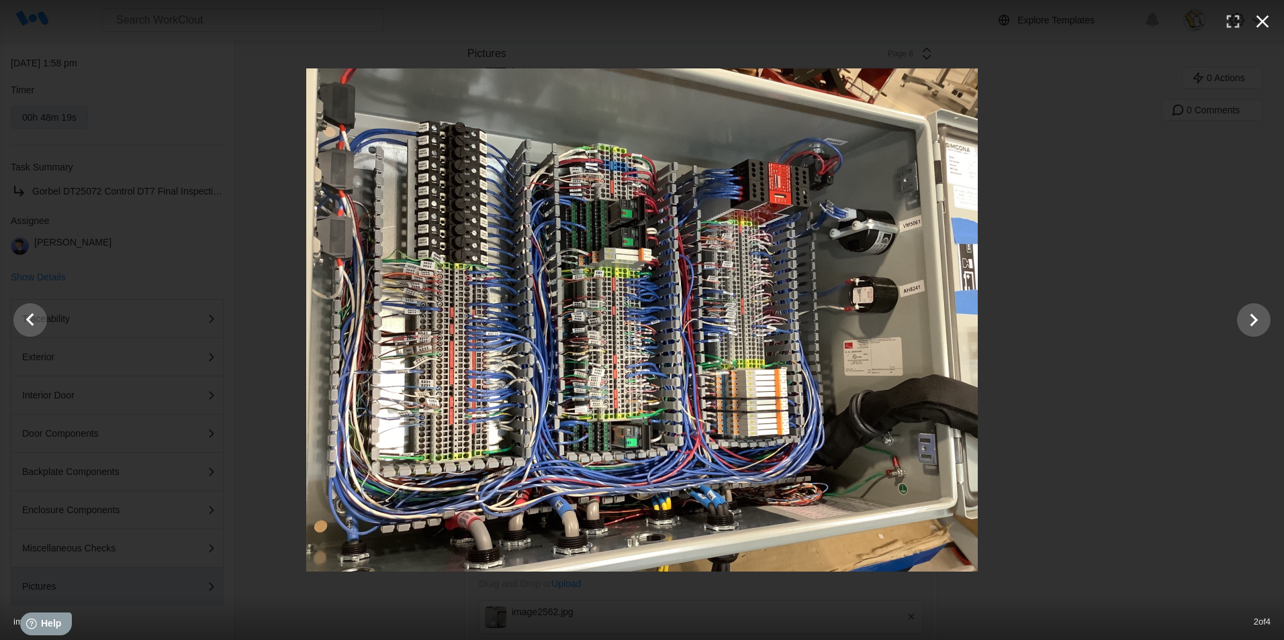
click at [1269, 24] on icon "button" at bounding box center [1261, 21] width 21 height 21
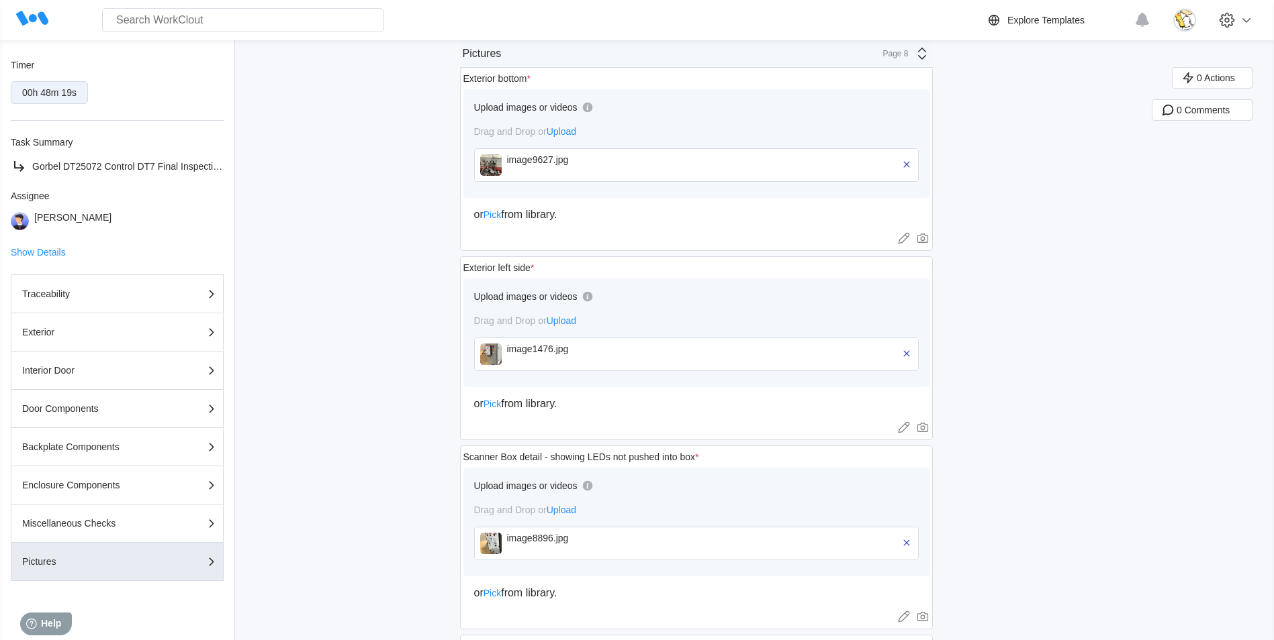
scroll to position [957, 0]
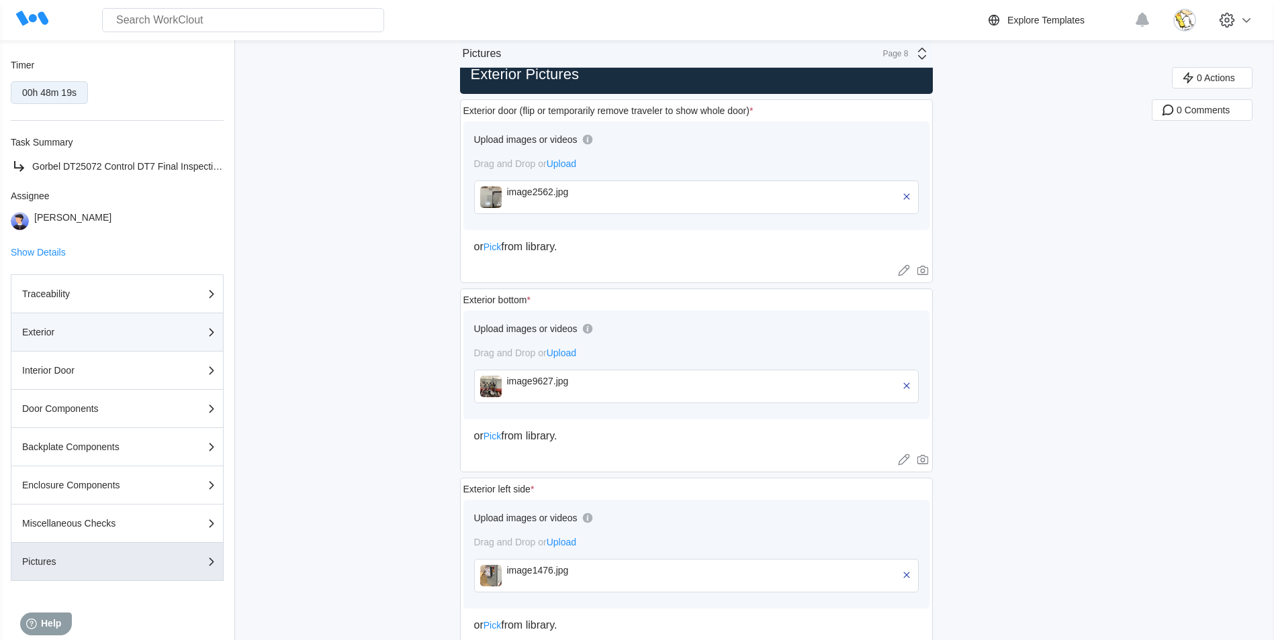
click at [75, 332] on div "Exterior" at bounding box center [89, 332] width 134 height 9
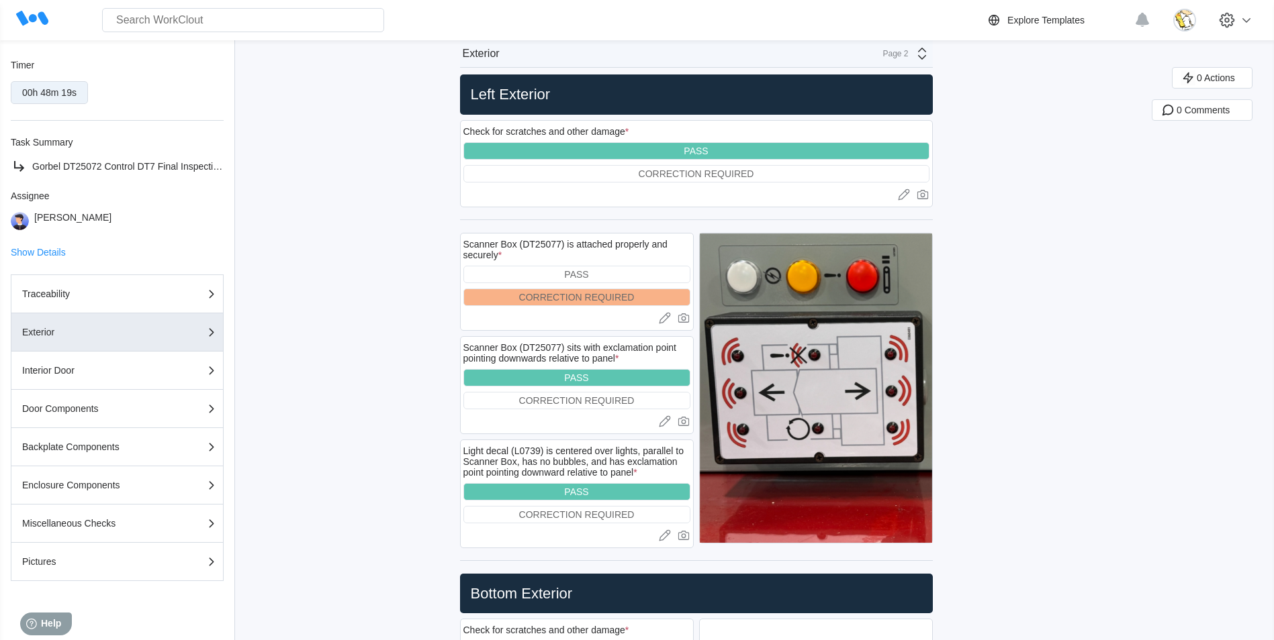
scroll to position [0, 0]
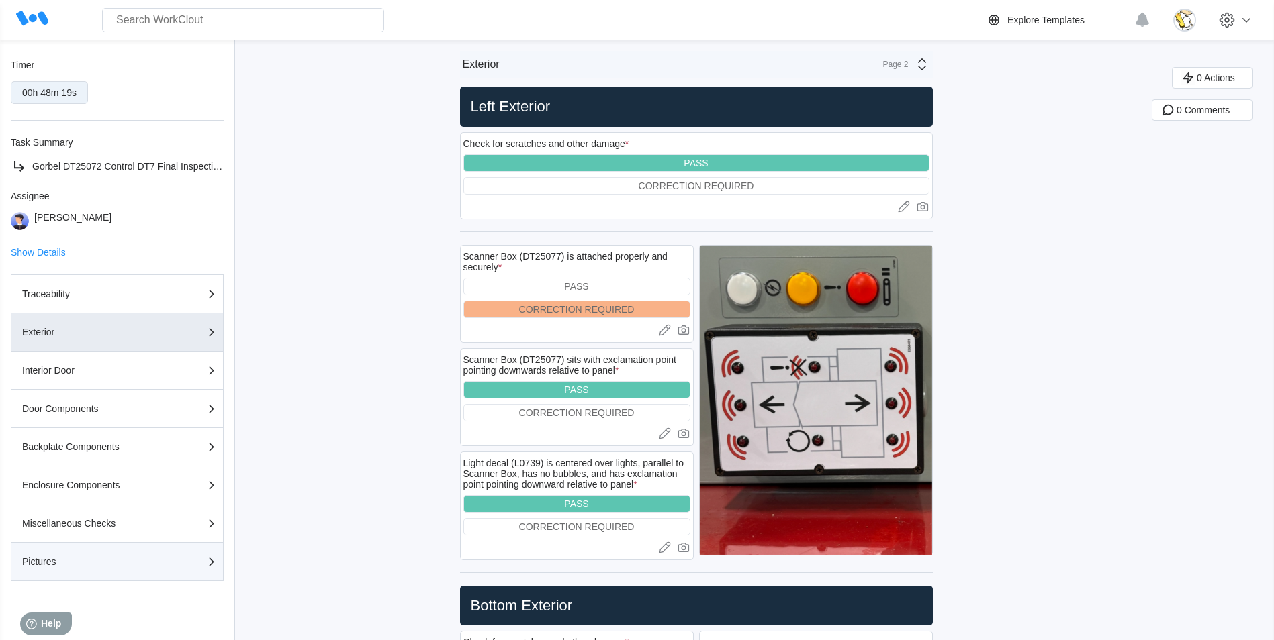
drag, startPoint x: 162, startPoint y: 561, endPoint x: 212, endPoint y: 547, distance: 51.6
click at [163, 561] on div "button" at bounding box center [184, 562] width 56 height 16
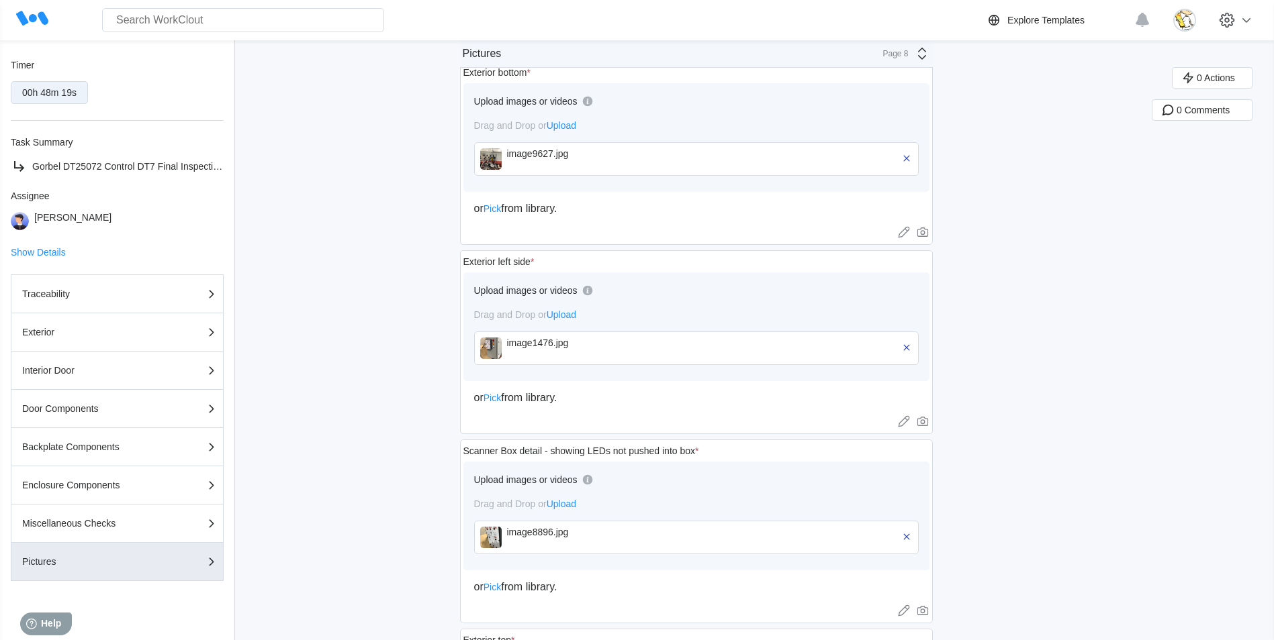
scroll to position [1208, 0]
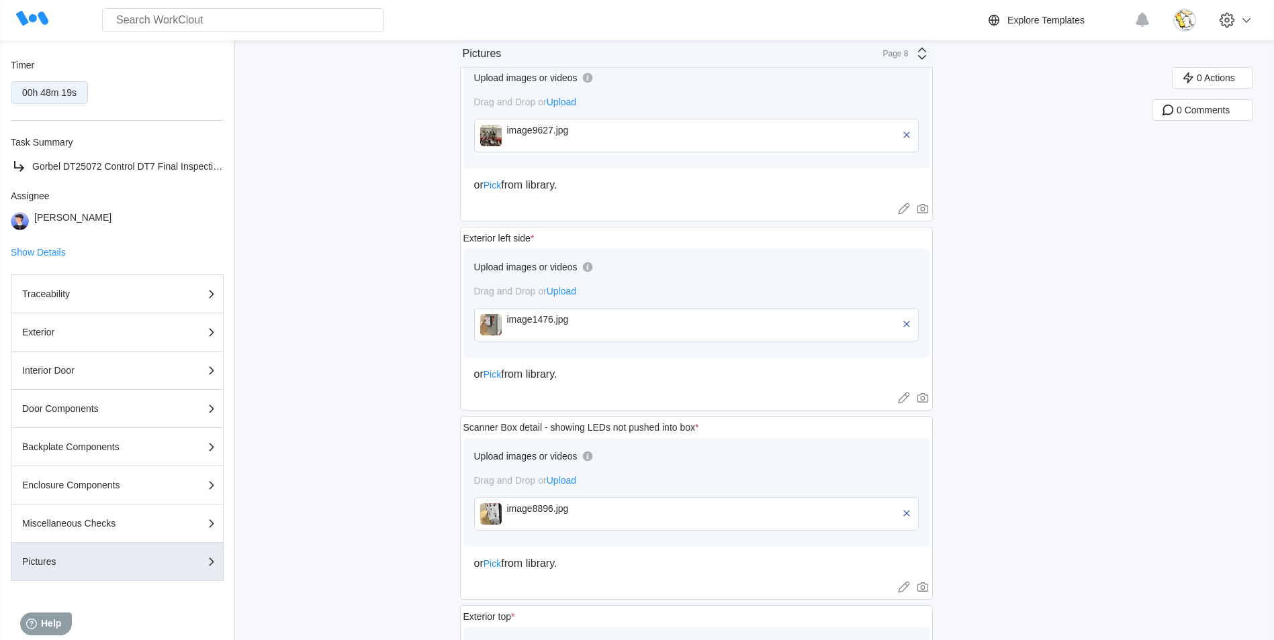
click at [602, 320] on div "image1476.jpg" at bounding box center [584, 319] width 154 height 11
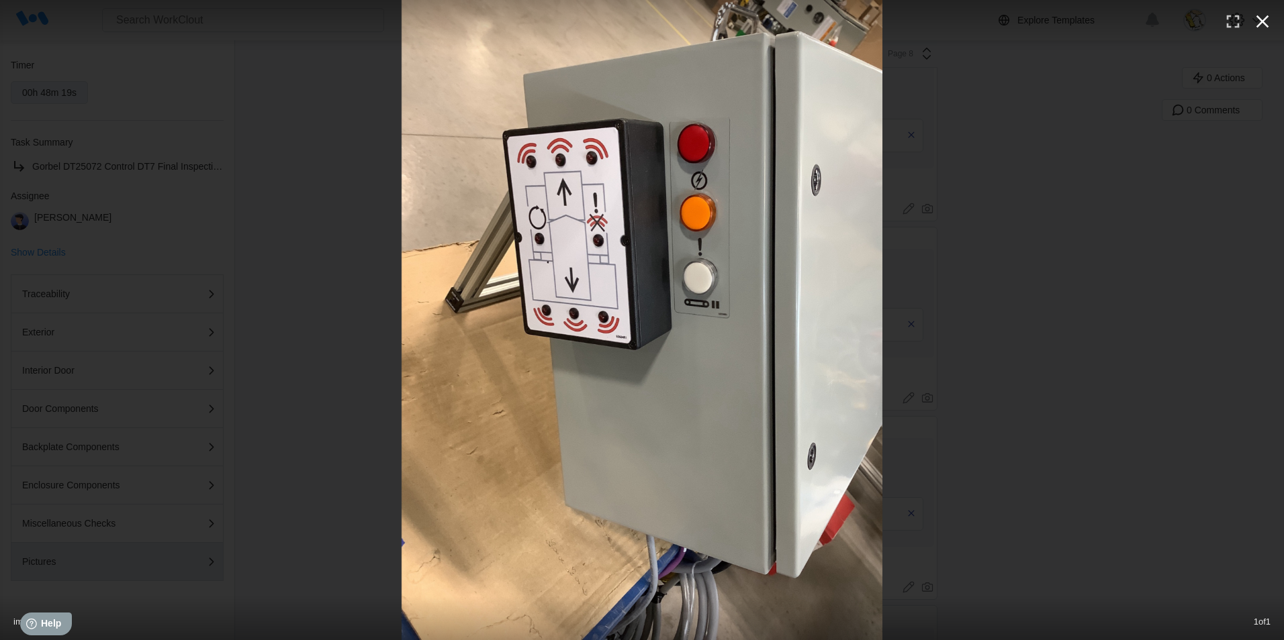
click at [1263, 27] on icon "button" at bounding box center [1261, 21] width 21 height 21
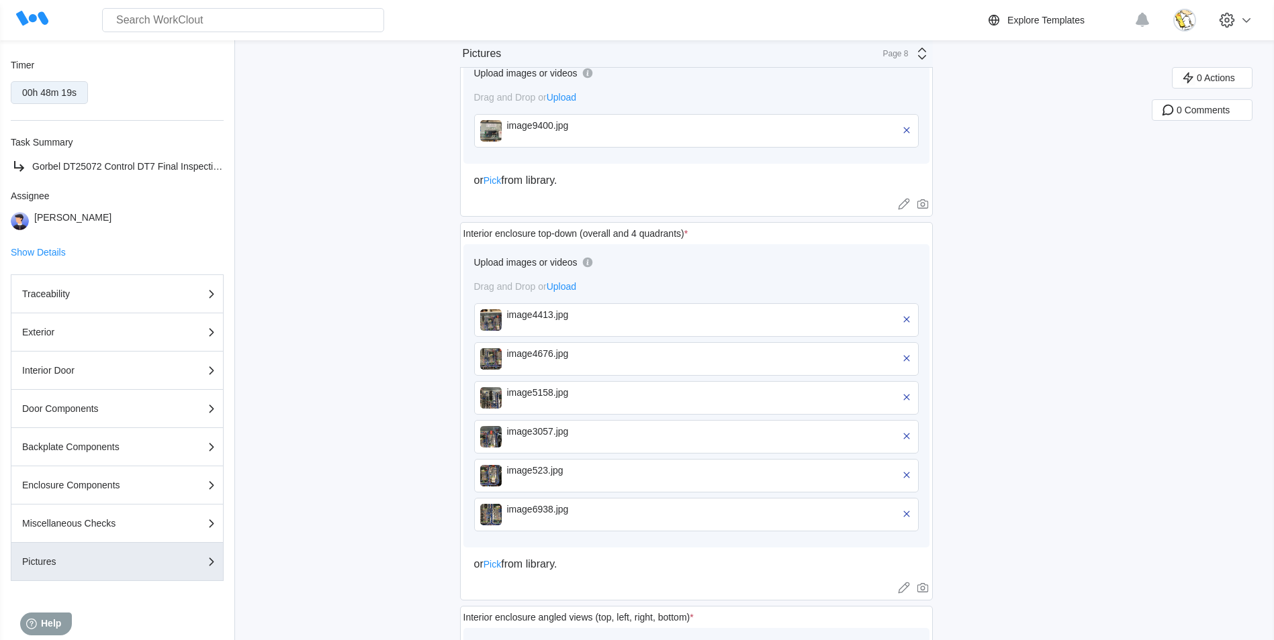
scroll to position [0, 0]
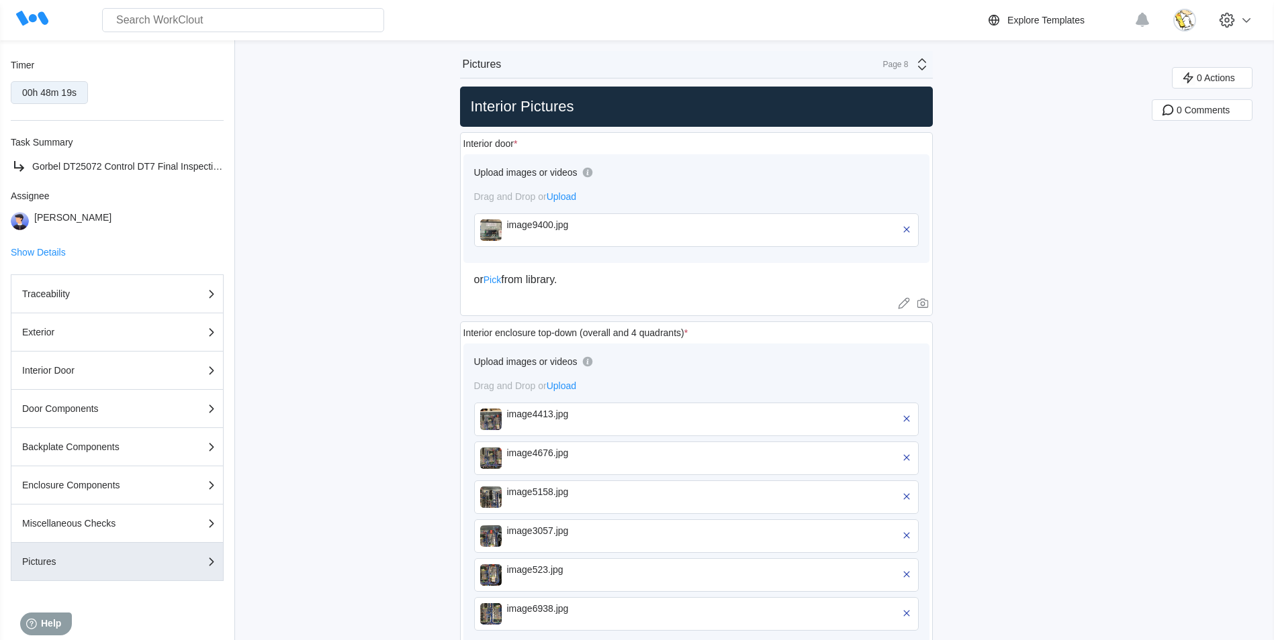
click at [591, 409] on div "image4413.jpg" at bounding box center [584, 414] width 154 height 11
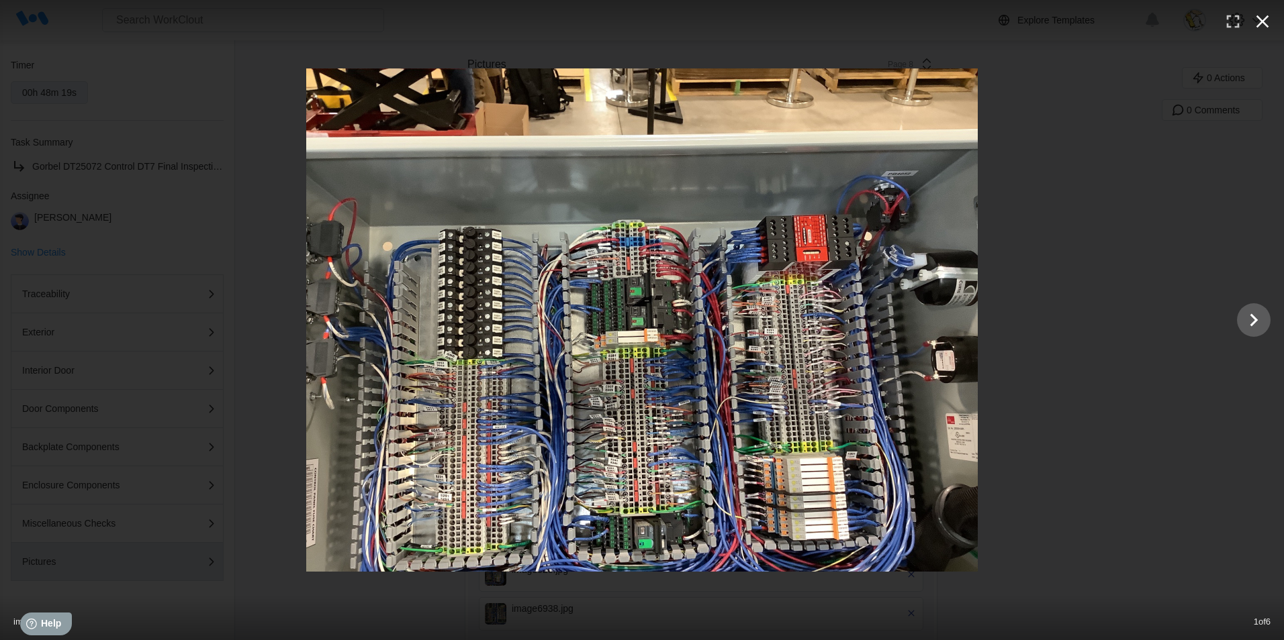
click at [1266, 15] on icon "button" at bounding box center [1261, 21] width 21 height 21
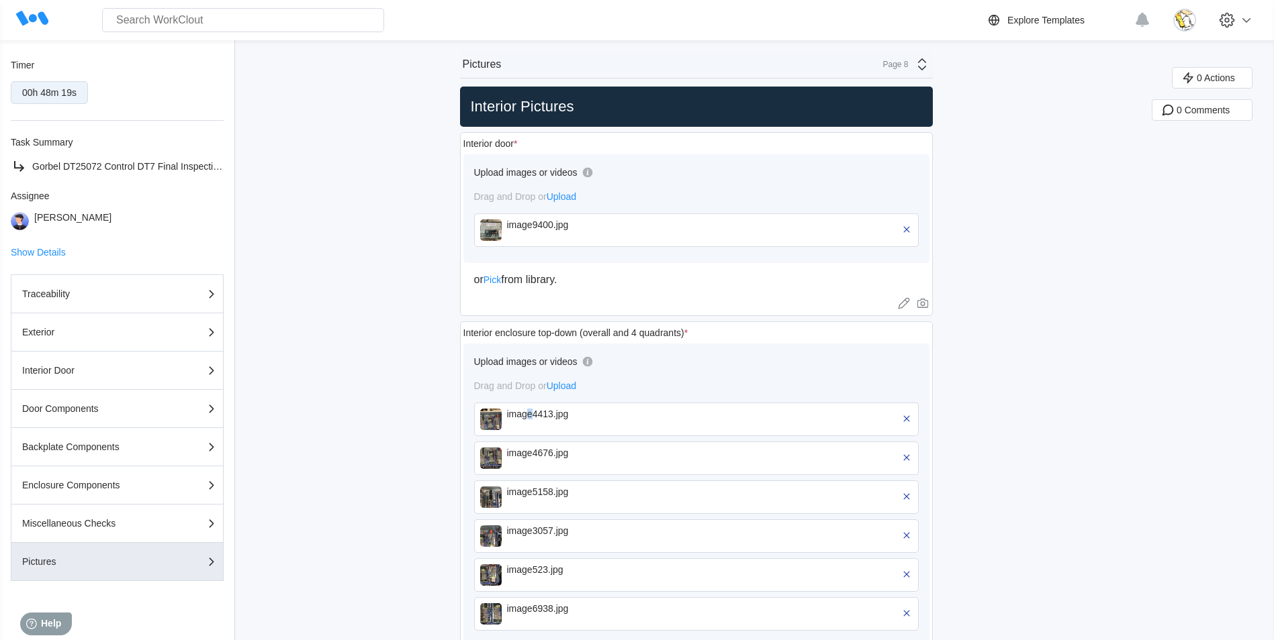
click at [535, 406] on div "image4413.jpg" at bounding box center [696, 420] width 444 height 34
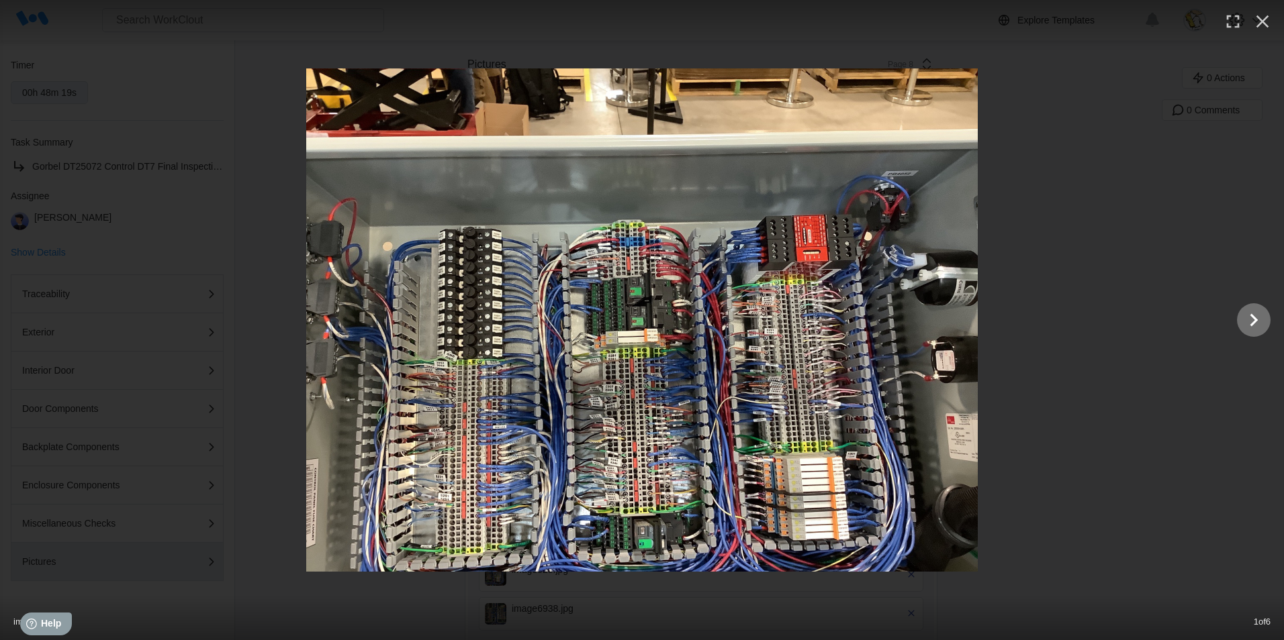
click at [1245, 320] on icon "Show slide 2 of 6" at bounding box center [1254, 320] width 26 height 32
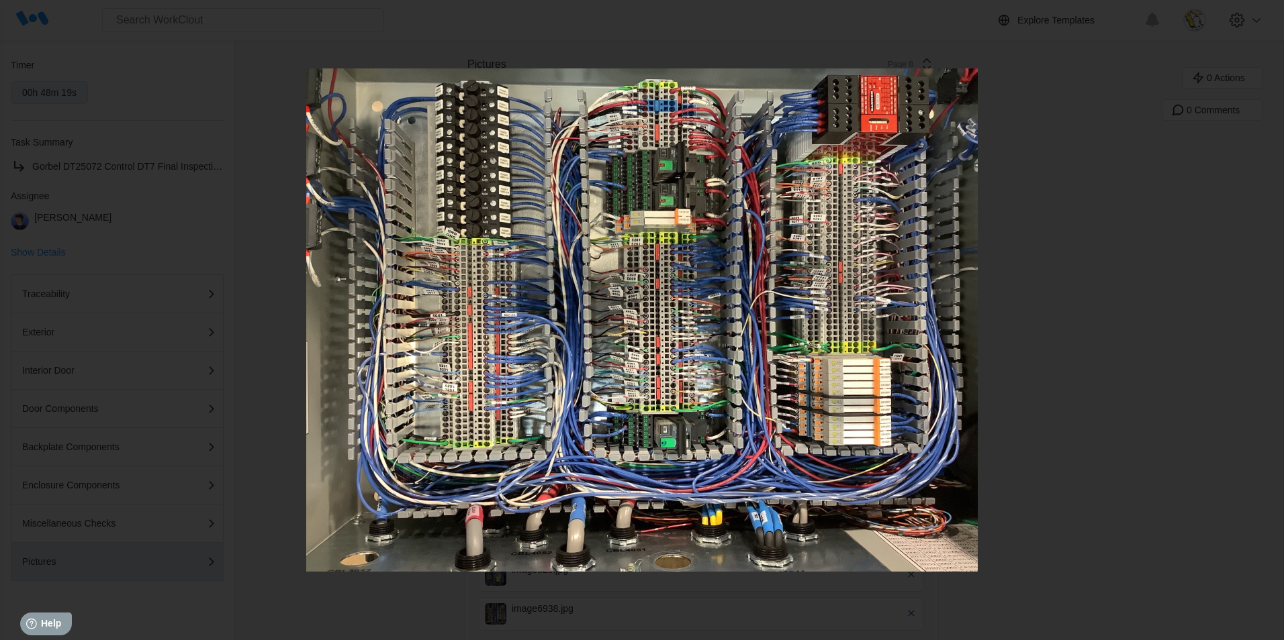
click at [1251, 319] on icon "Show slide 3 of 6" at bounding box center [1254, 320] width 26 height 32
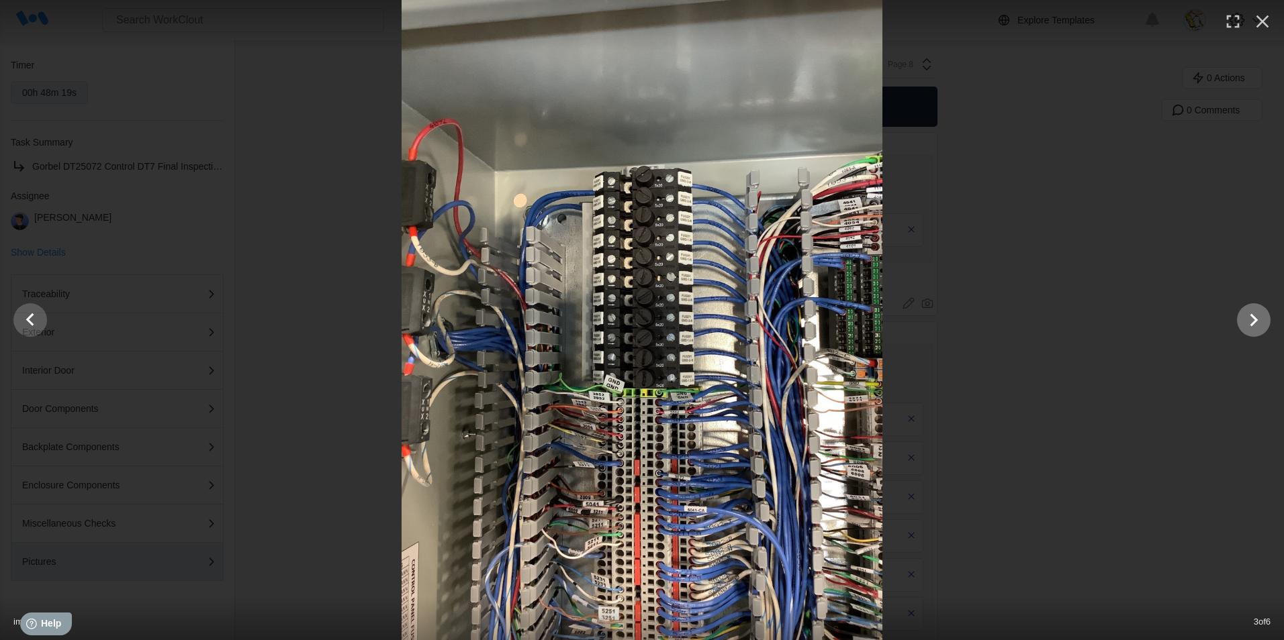
click at [1251, 319] on icon "Show slide 4 of 6" at bounding box center [1254, 320] width 26 height 32
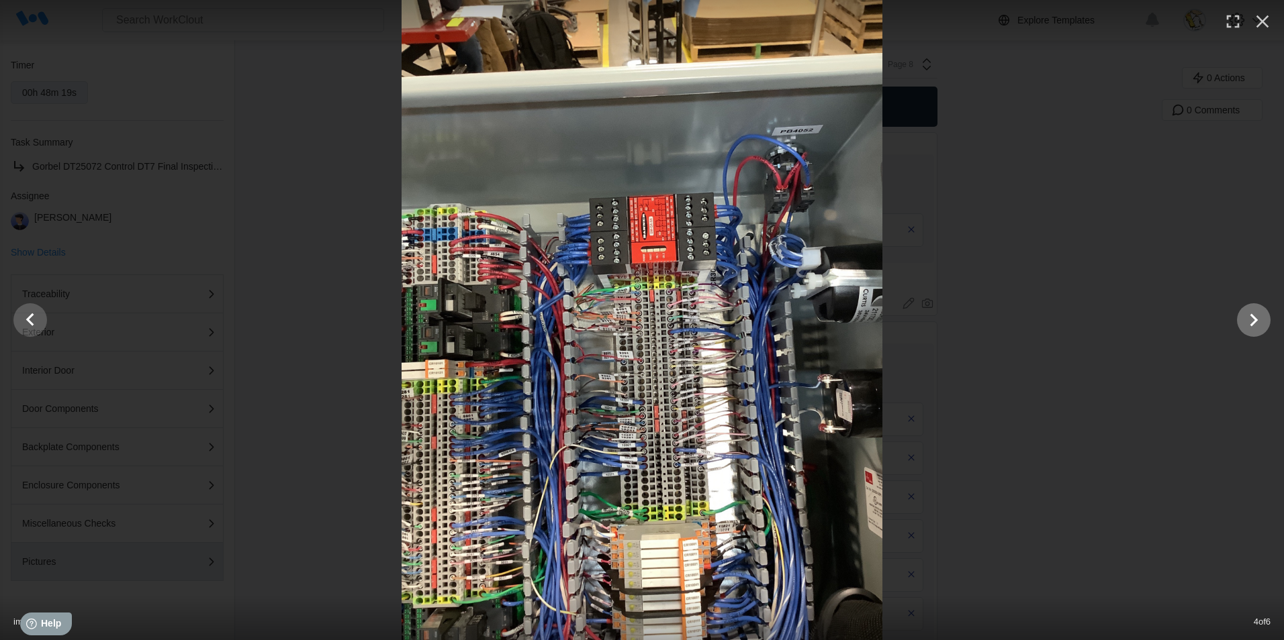
click at [1251, 319] on icon "Show slide 5 of 6" at bounding box center [1254, 320] width 26 height 32
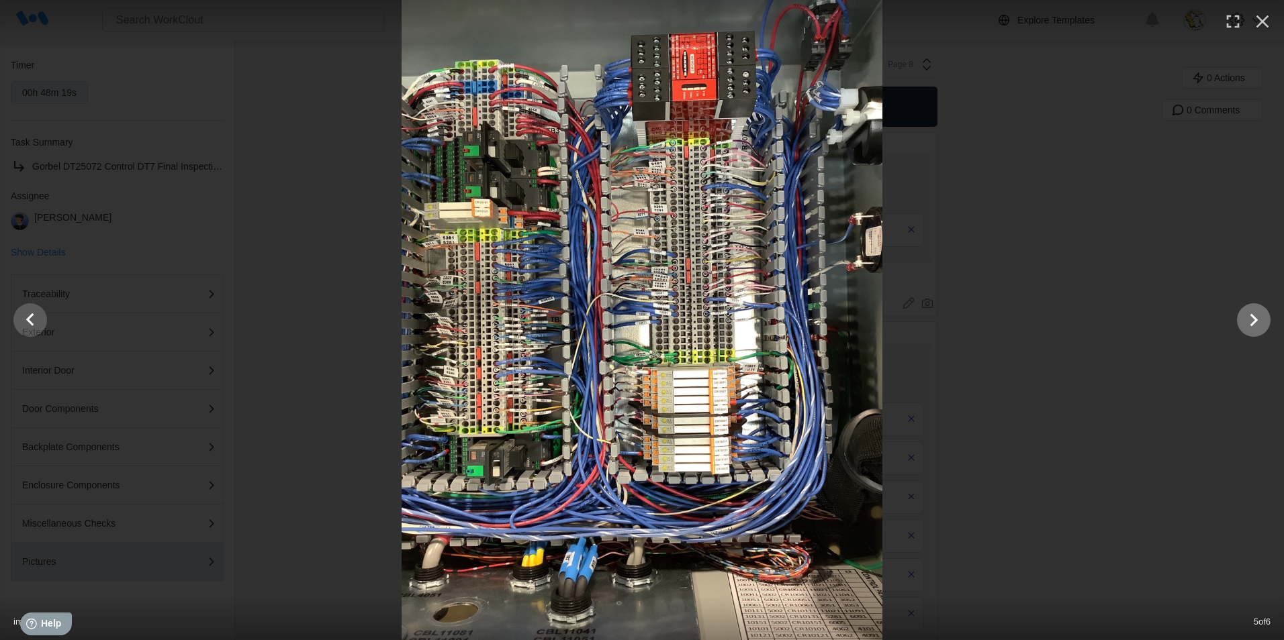
click at [1251, 319] on icon "Show slide 6 of 6" at bounding box center [1254, 320] width 26 height 32
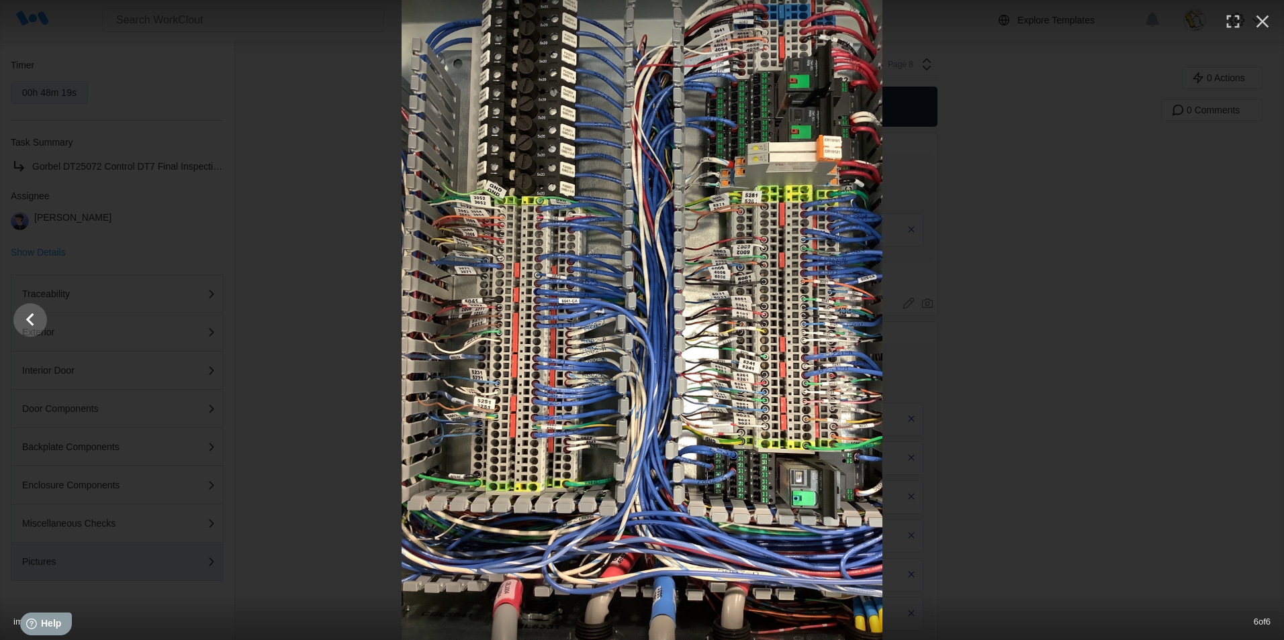
click at [1251, 320] on div at bounding box center [642, 320] width 1284 height 640
drag, startPoint x: 1257, startPoint y: 22, endPoint x: 1080, endPoint y: 68, distance: 182.5
click at [1257, 26] on icon "button" at bounding box center [1261, 21] width 21 height 21
